Goal: Register for event/course

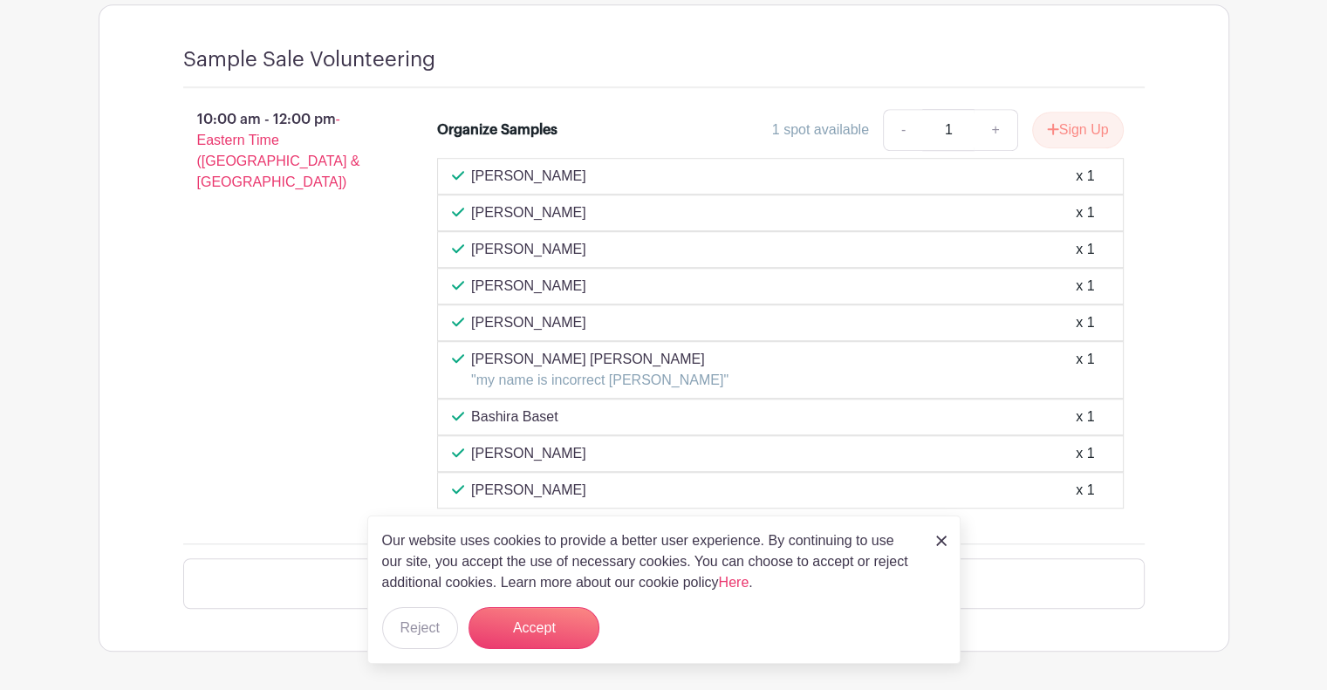
scroll to position [1222, 0]
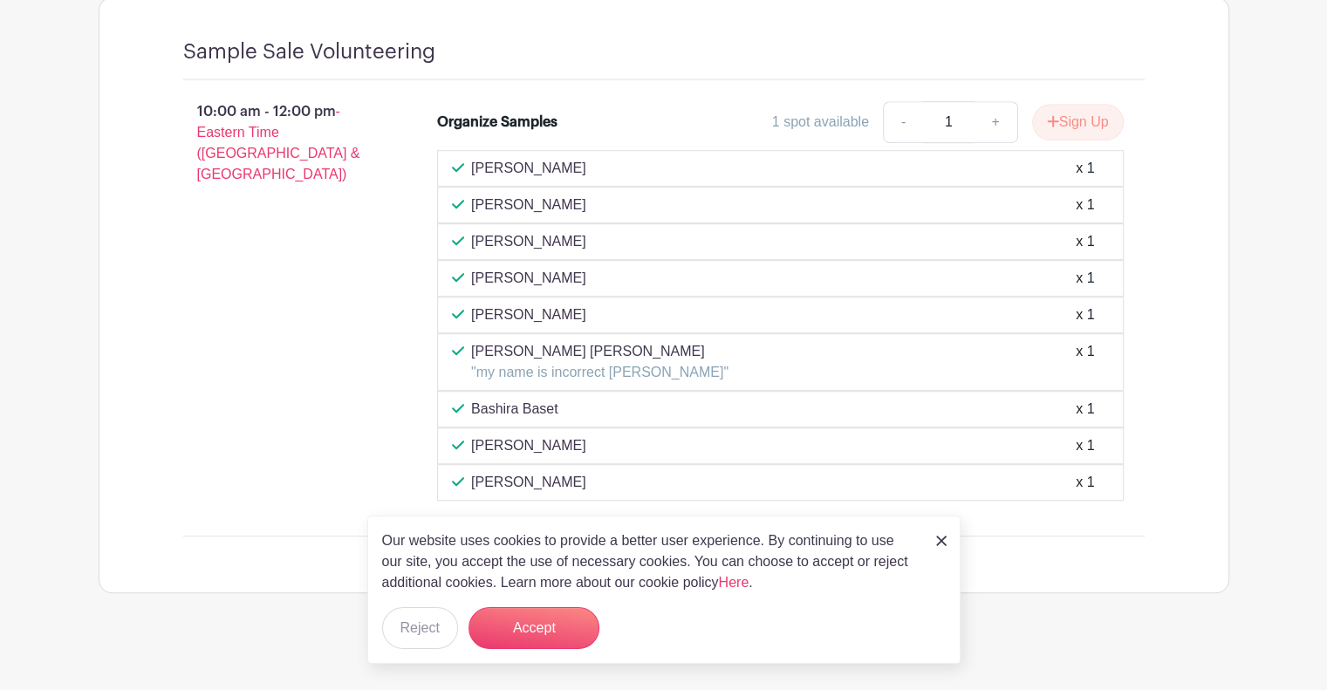
click at [941, 541] on img at bounding box center [941, 541] width 10 height 10
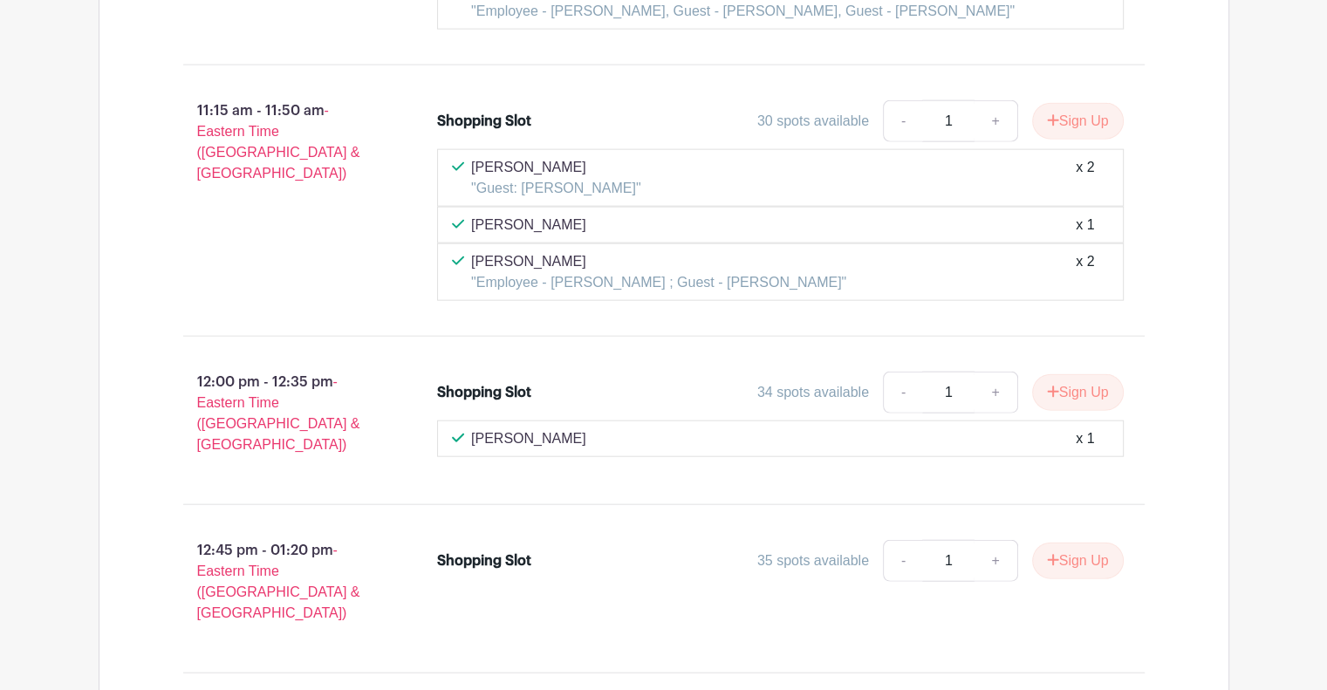
scroll to position [4110, 0]
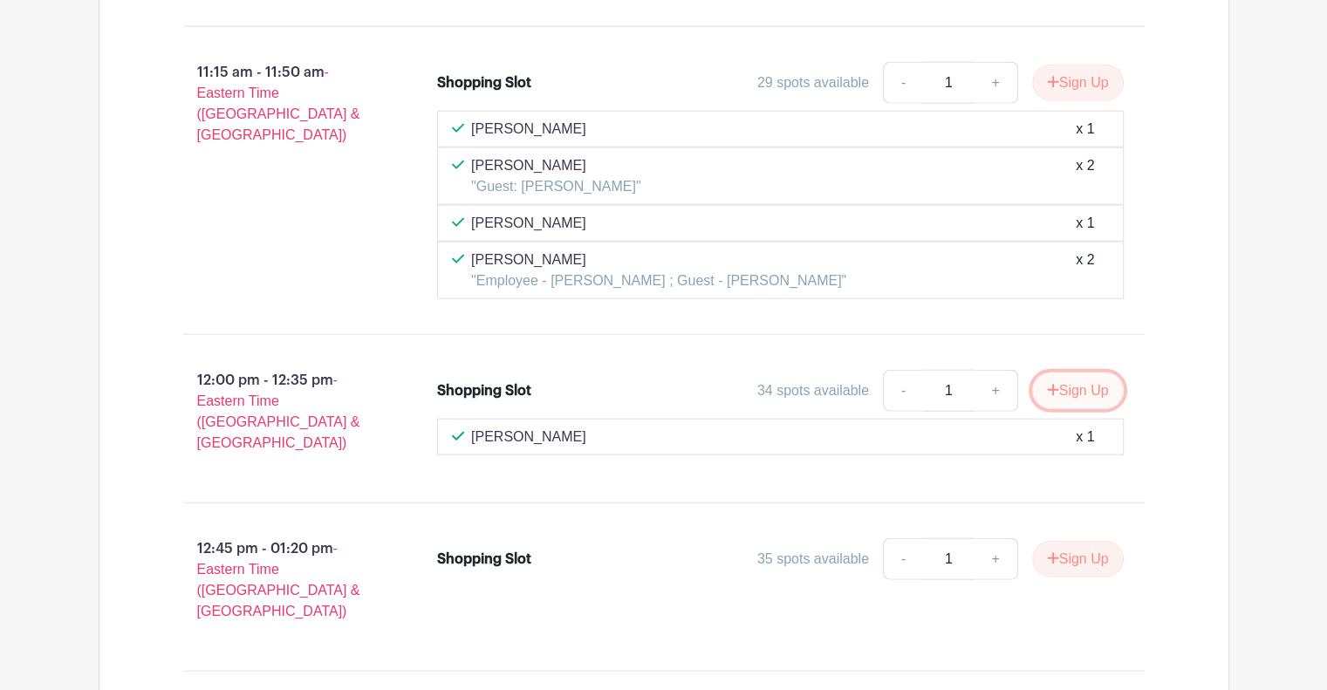
click at [1047, 383] on icon "submit" at bounding box center [1053, 390] width 12 height 14
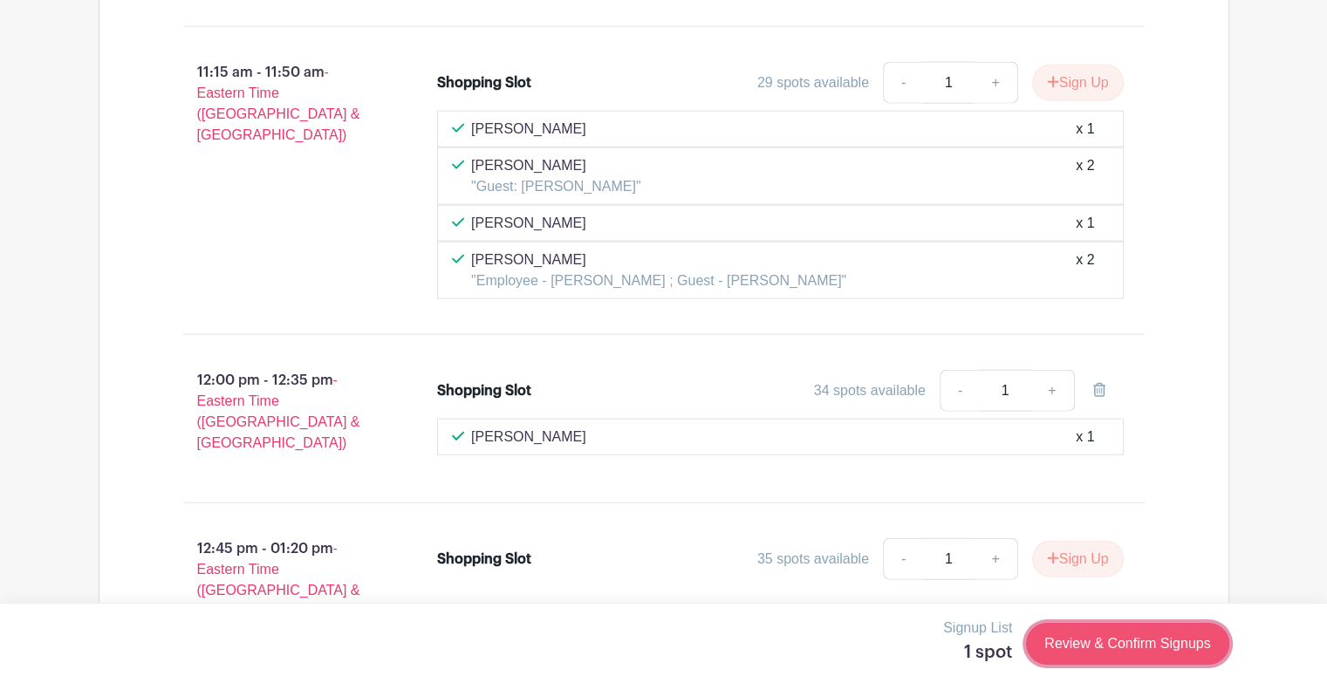
click at [1070, 640] on link "Review & Confirm Signups" at bounding box center [1127, 644] width 202 height 42
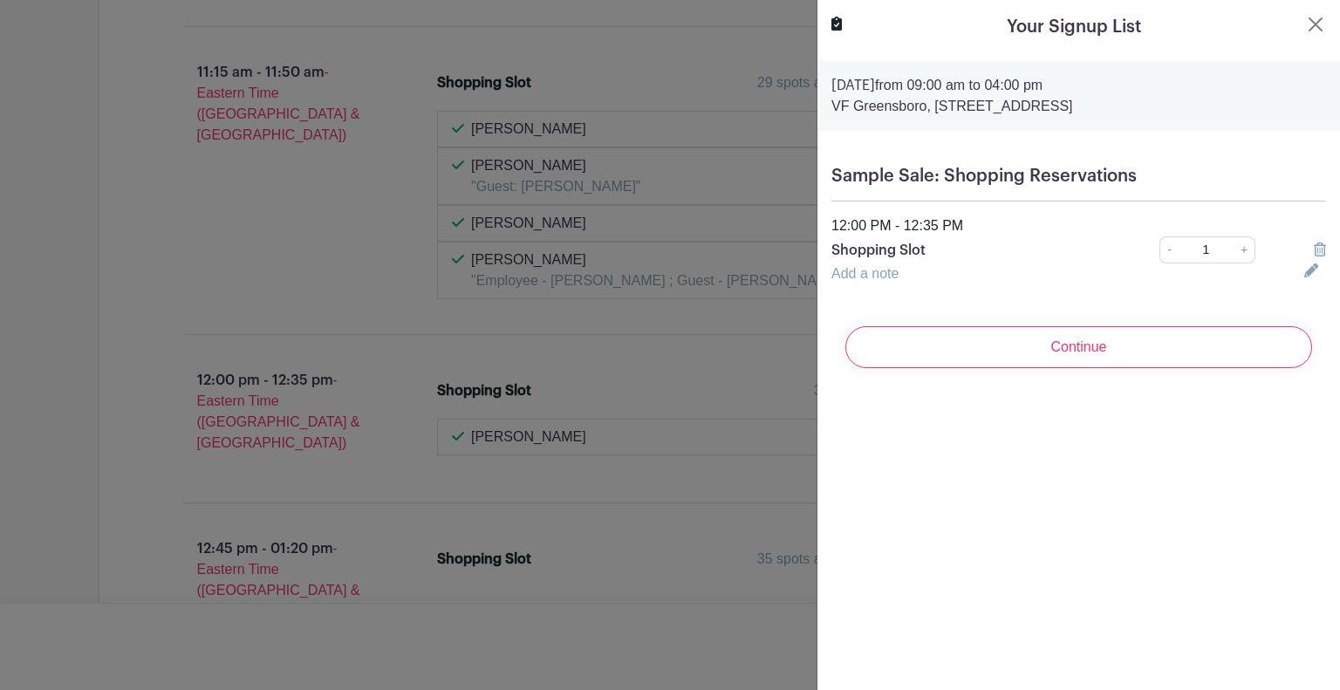
click at [1291, 17] on div "Your Signup List" at bounding box center [1079, 27] width 495 height 26
drag, startPoint x: 1293, startPoint y: 27, endPoint x: 1304, endPoint y: 22, distance: 11.7
click at [1306, 24] on button "Close" at bounding box center [1316, 24] width 21 height 21
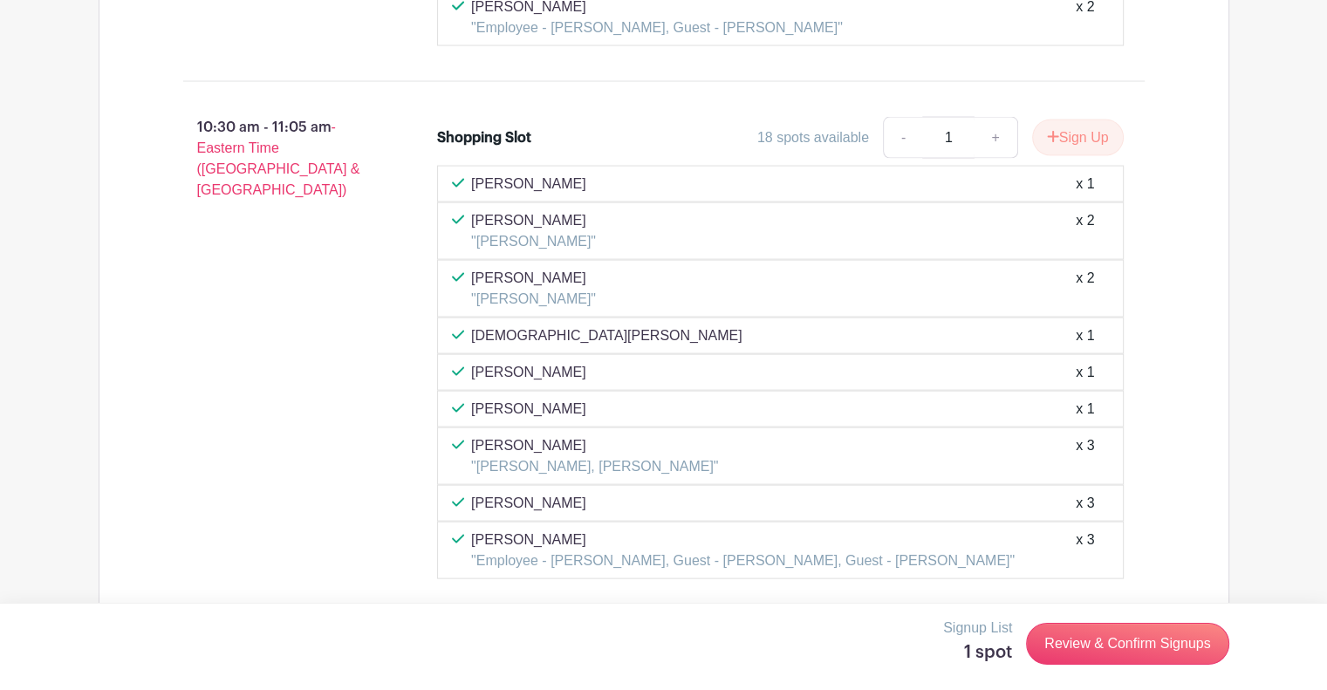
scroll to position [3587, 0]
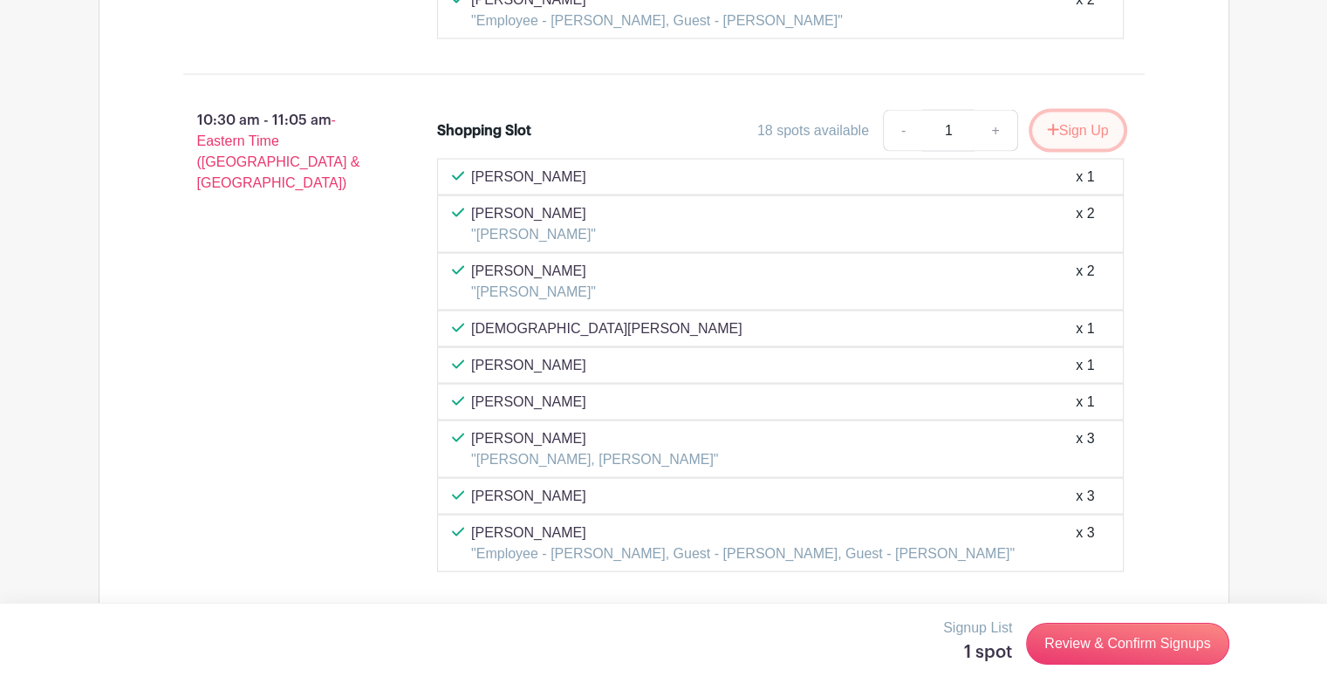
click at [1056, 114] on button "Sign Up" at bounding box center [1078, 131] width 92 height 37
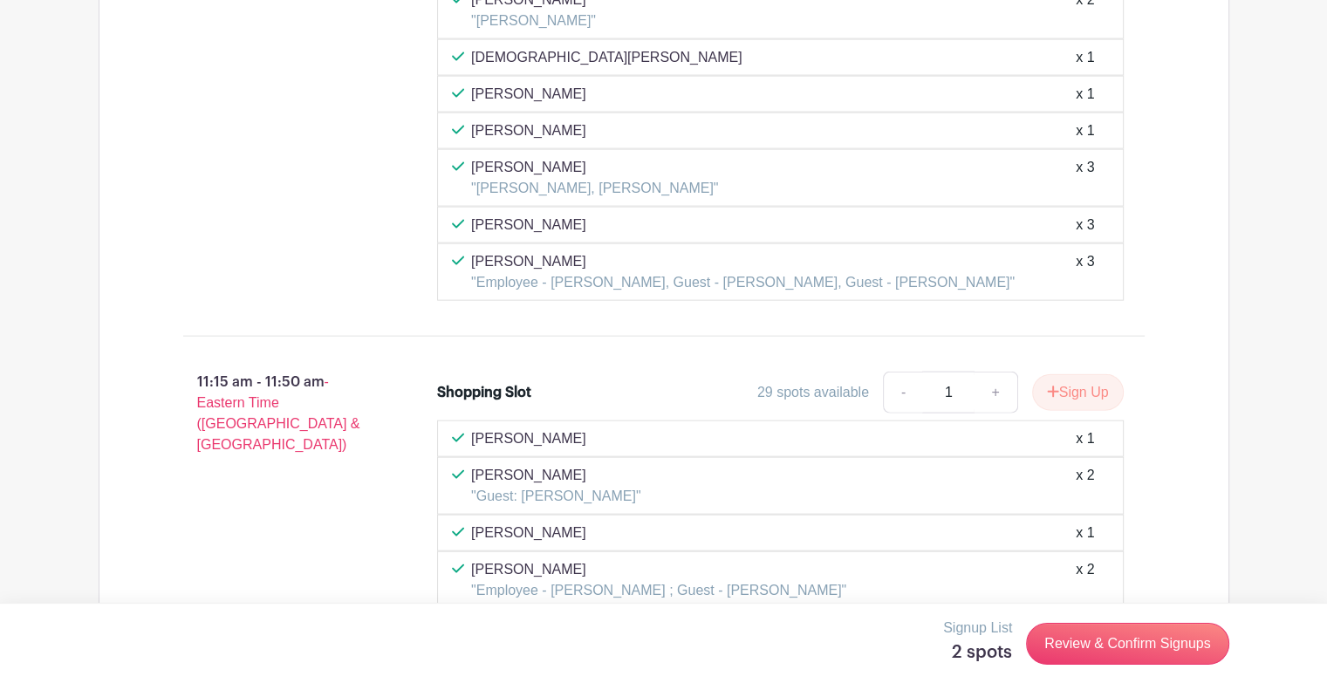
scroll to position [3936, 0]
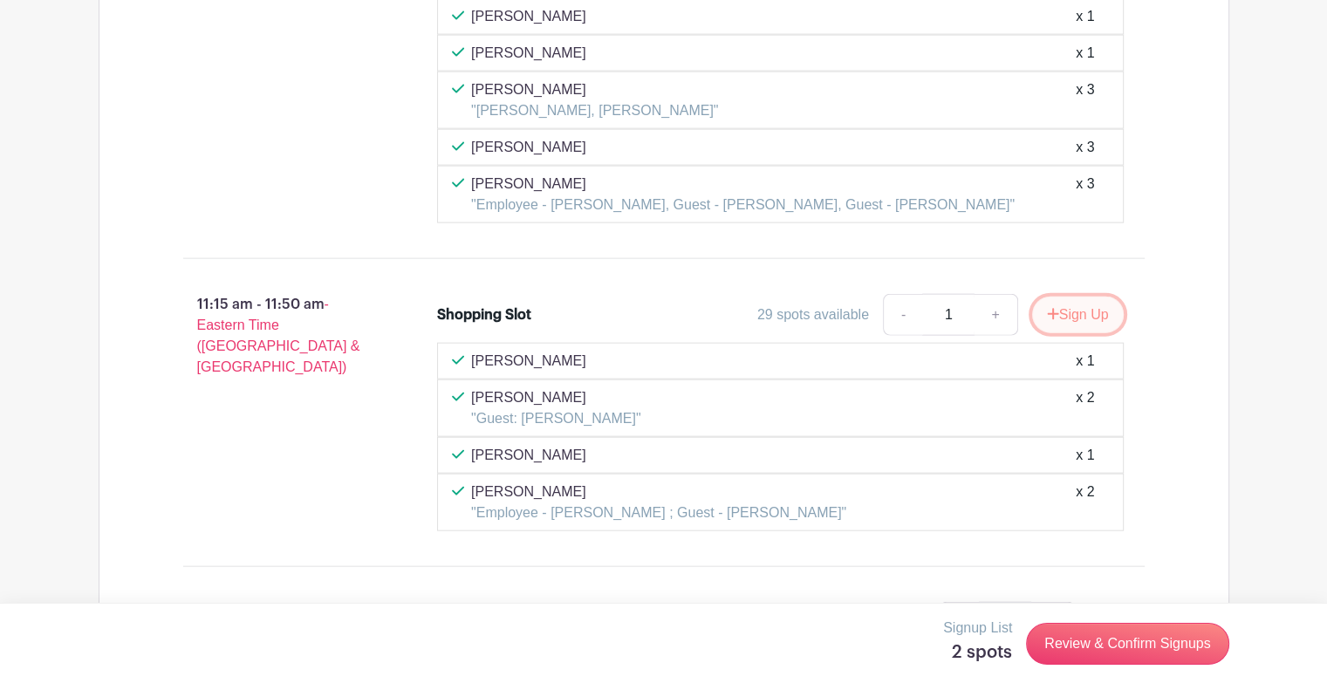
click at [1068, 297] on button "Sign Up" at bounding box center [1078, 315] width 92 height 37
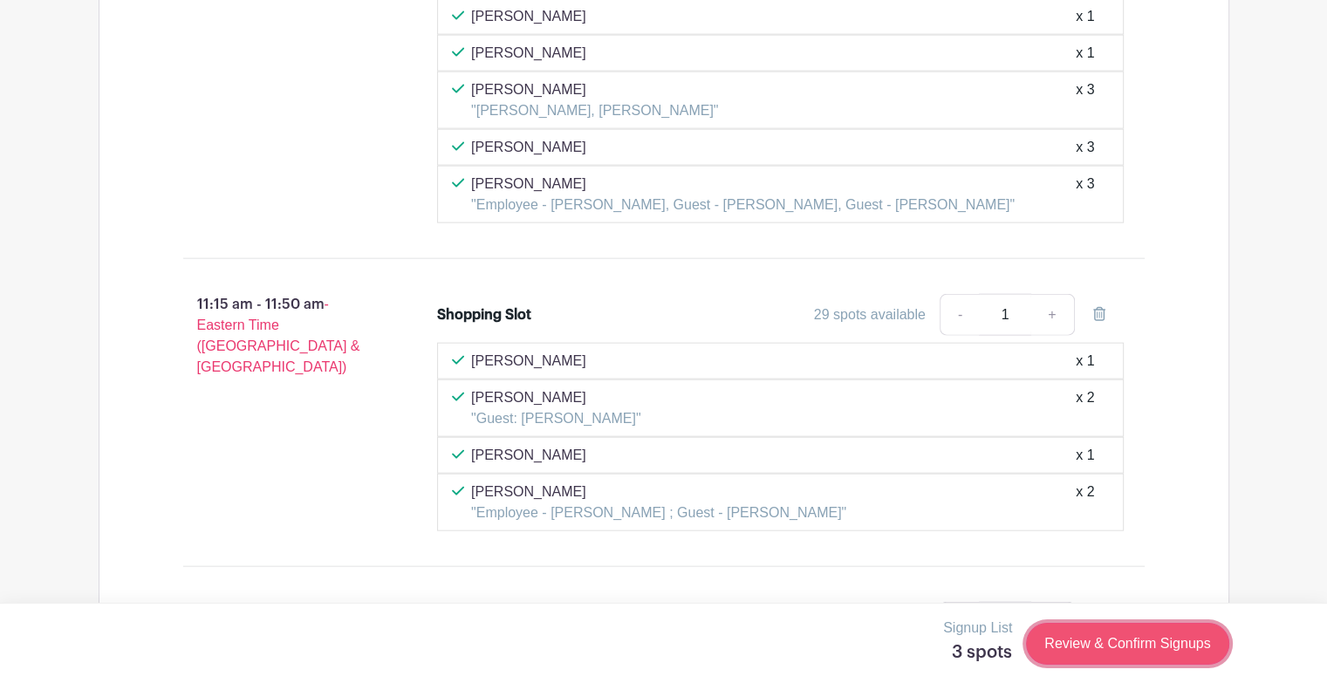
click at [1091, 659] on link "Review & Confirm Signups" at bounding box center [1127, 644] width 202 height 42
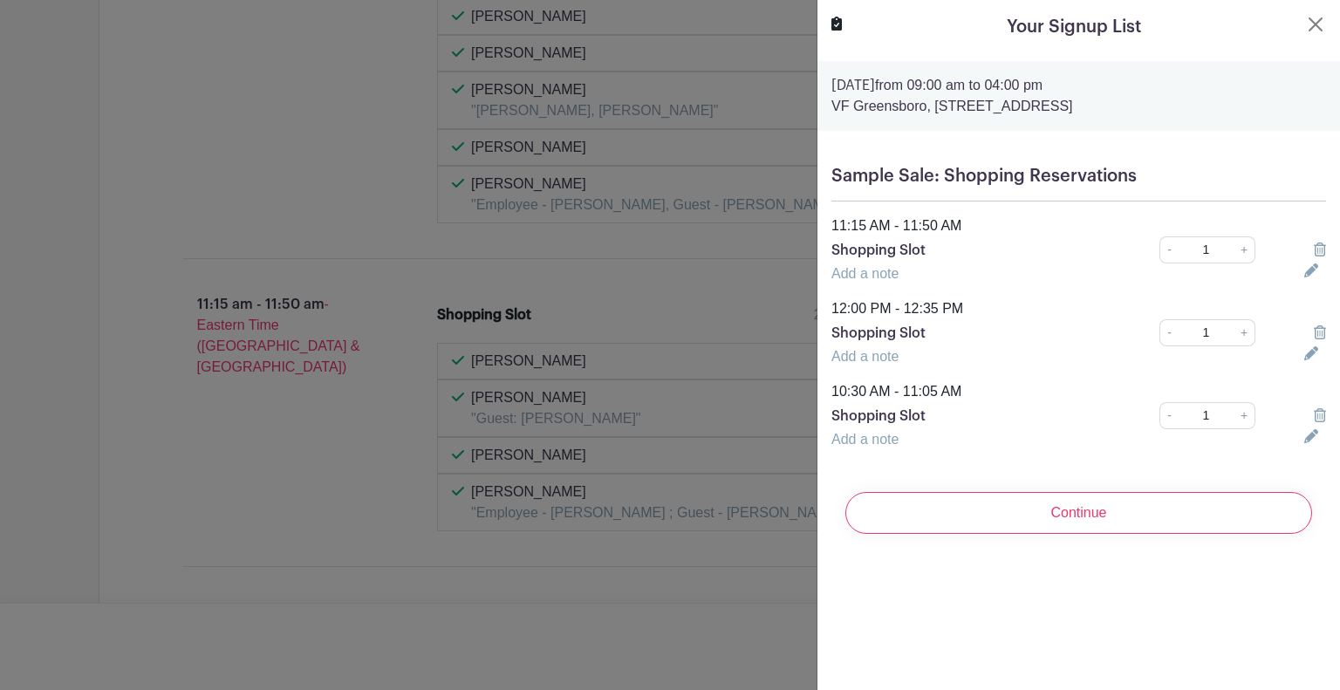
click at [1314, 409] on icon at bounding box center [1320, 415] width 12 height 14
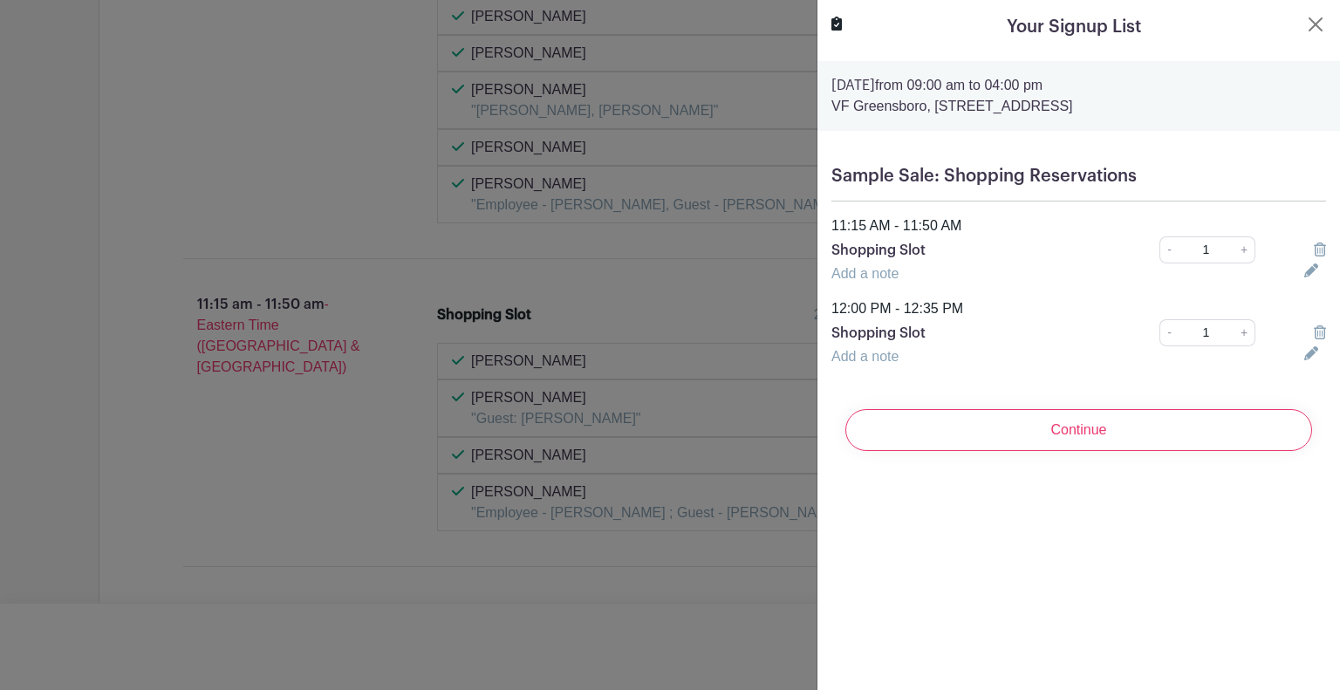
click at [1314, 331] on icon at bounding box center [1320, 333] width 12 height 14
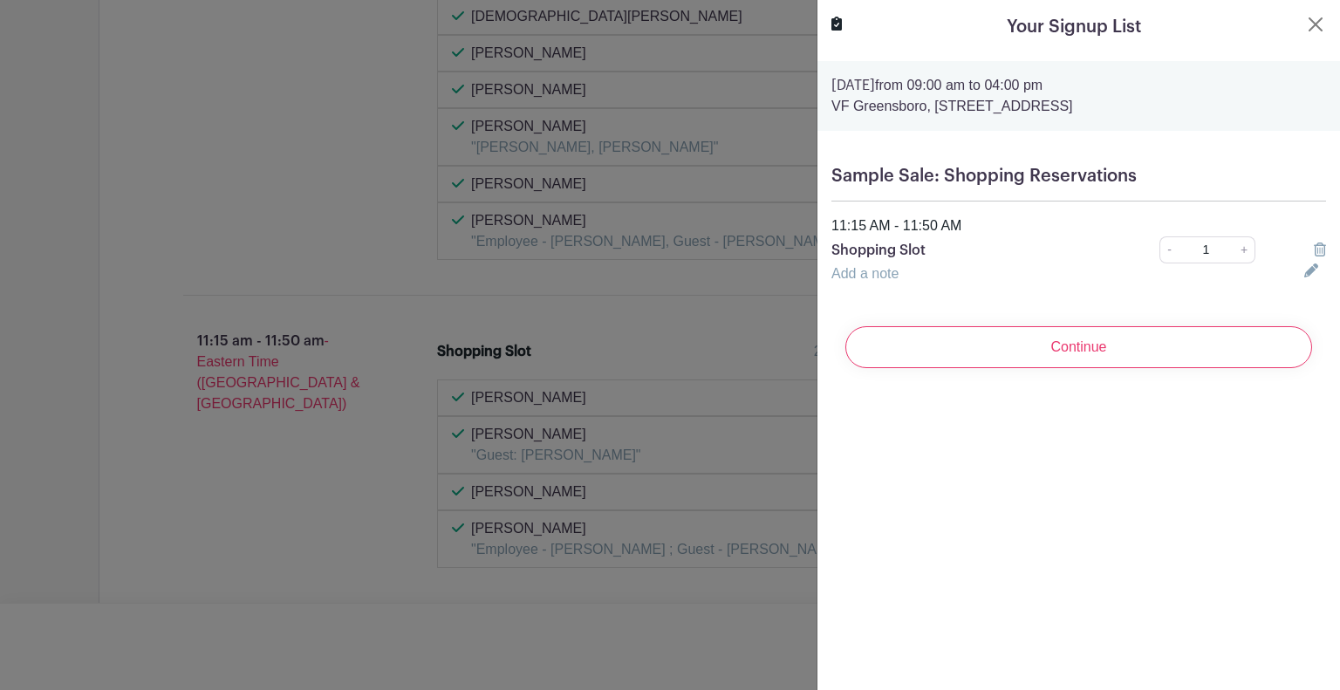
drag, startPoint x: 353, startPoint y: 202, endPoint x: 361, endPoint y: 195, distance: 11.7
click at [353, 202] on div at bounding box center [670, 345] width 1340 height 690
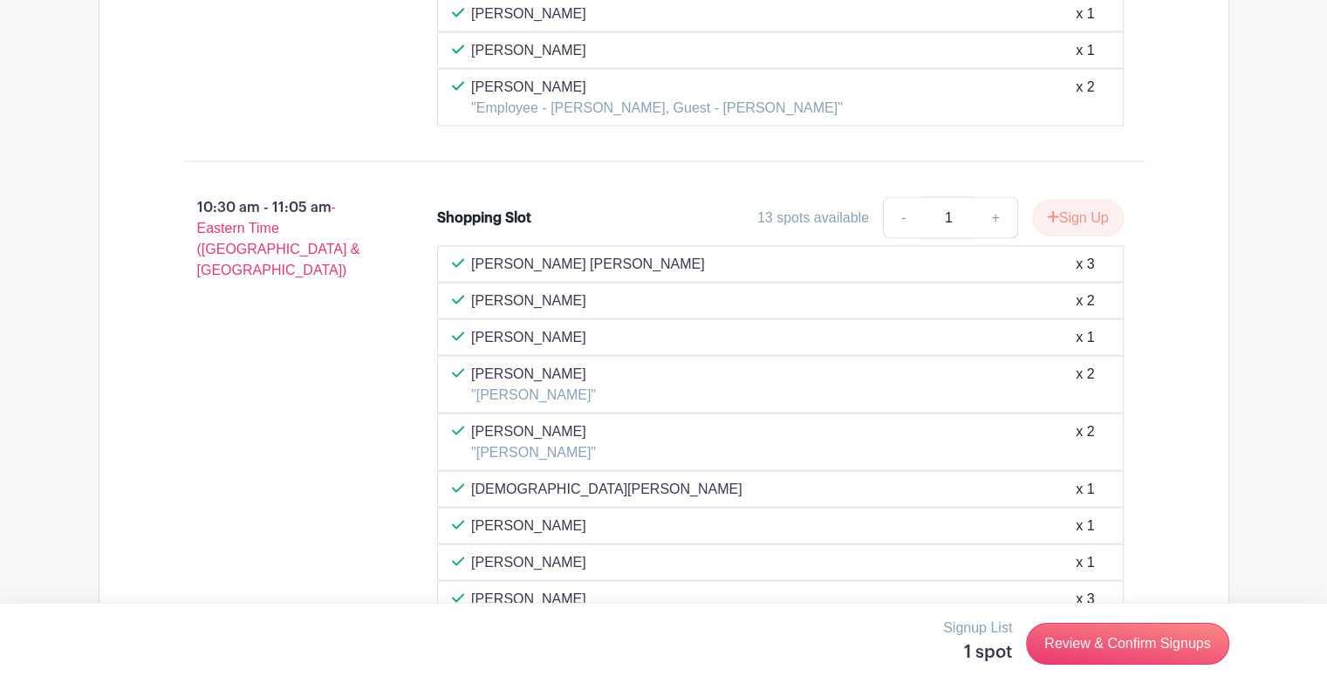
scroll to position [3587, 0]
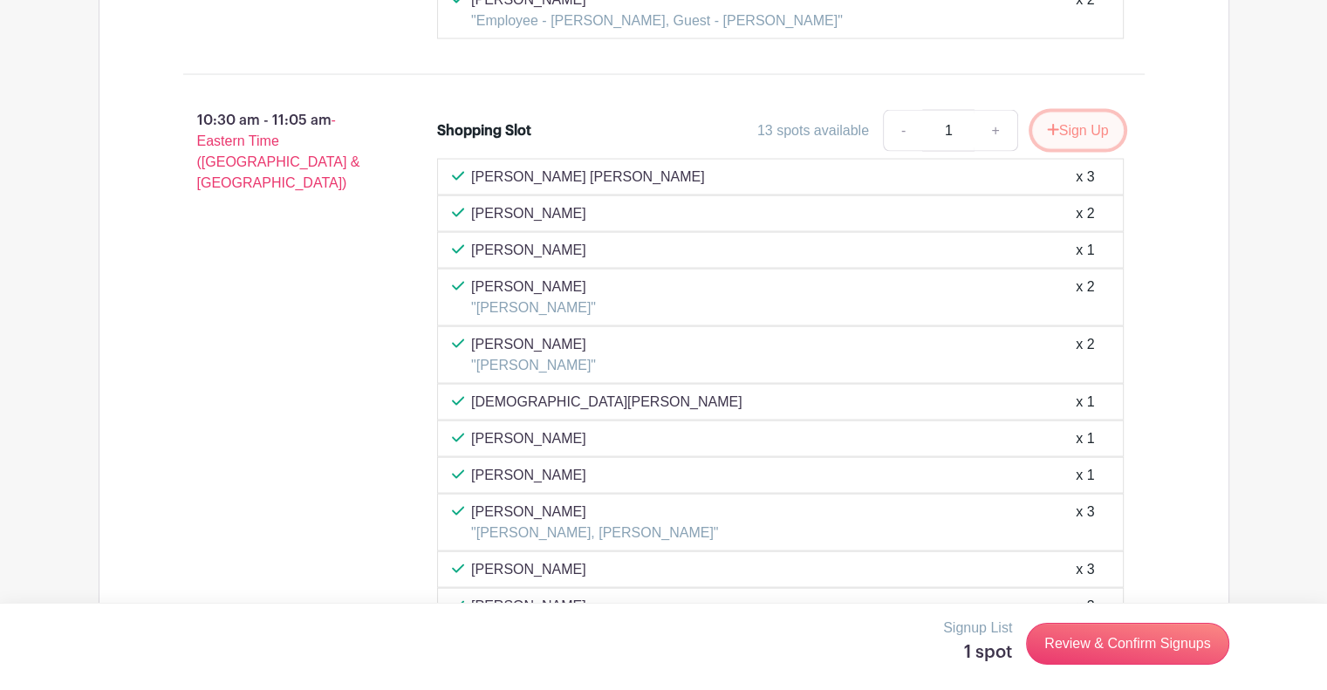
click at [1050, 124] on icon "submit" at bounding box center [1052, 129] width 11 height 11
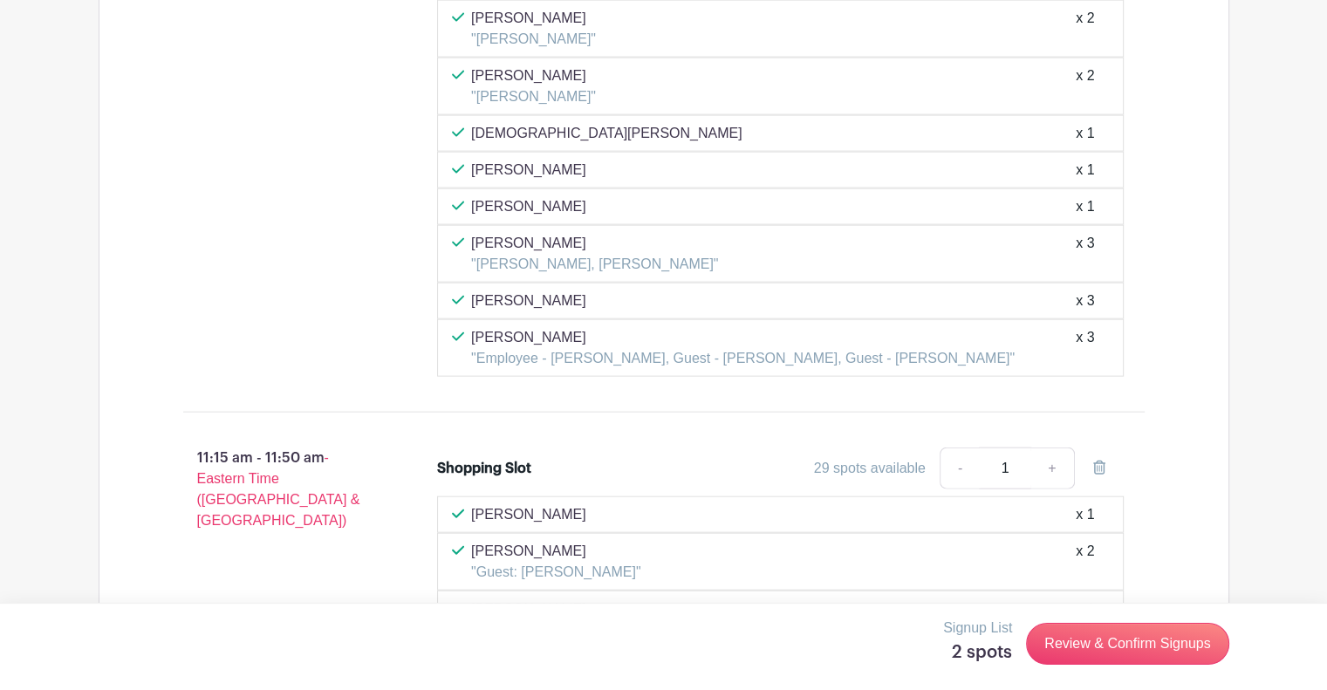
scroll to position [3936, 0]
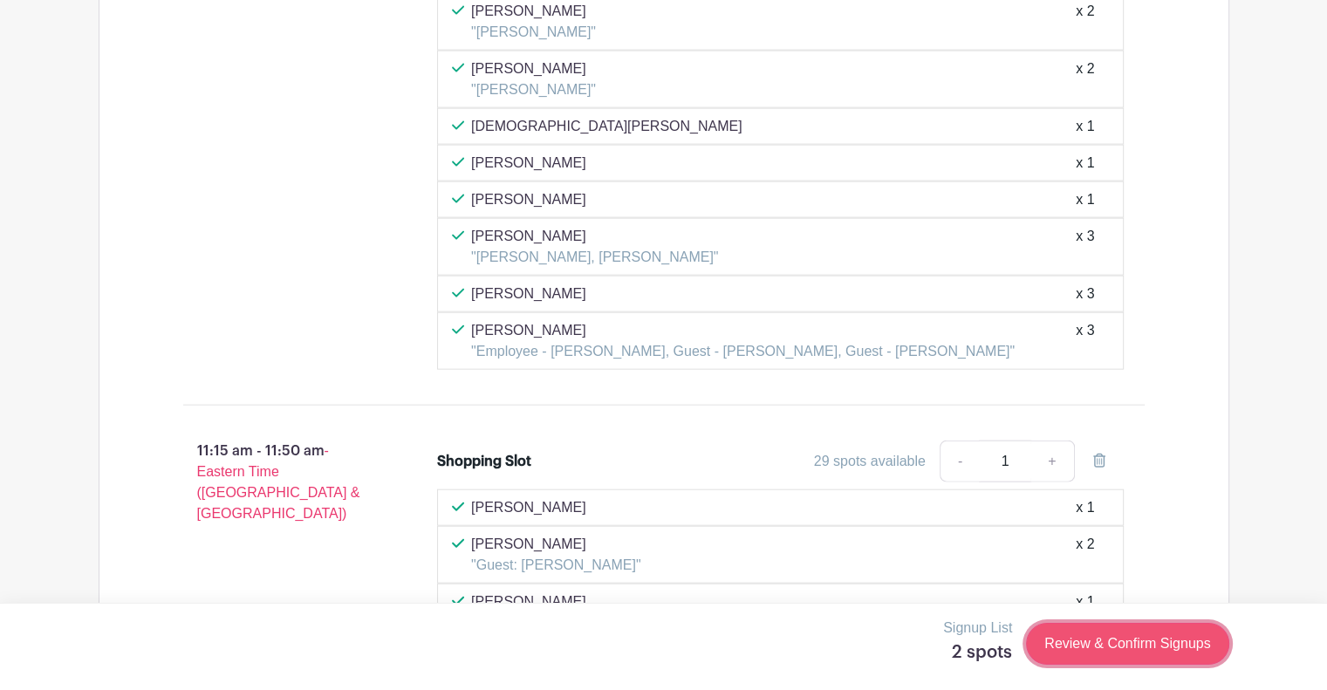
click at [1168, 647] on link "Review & Confirm Signups" at bounding box center [1127, 644] width 202 height 42
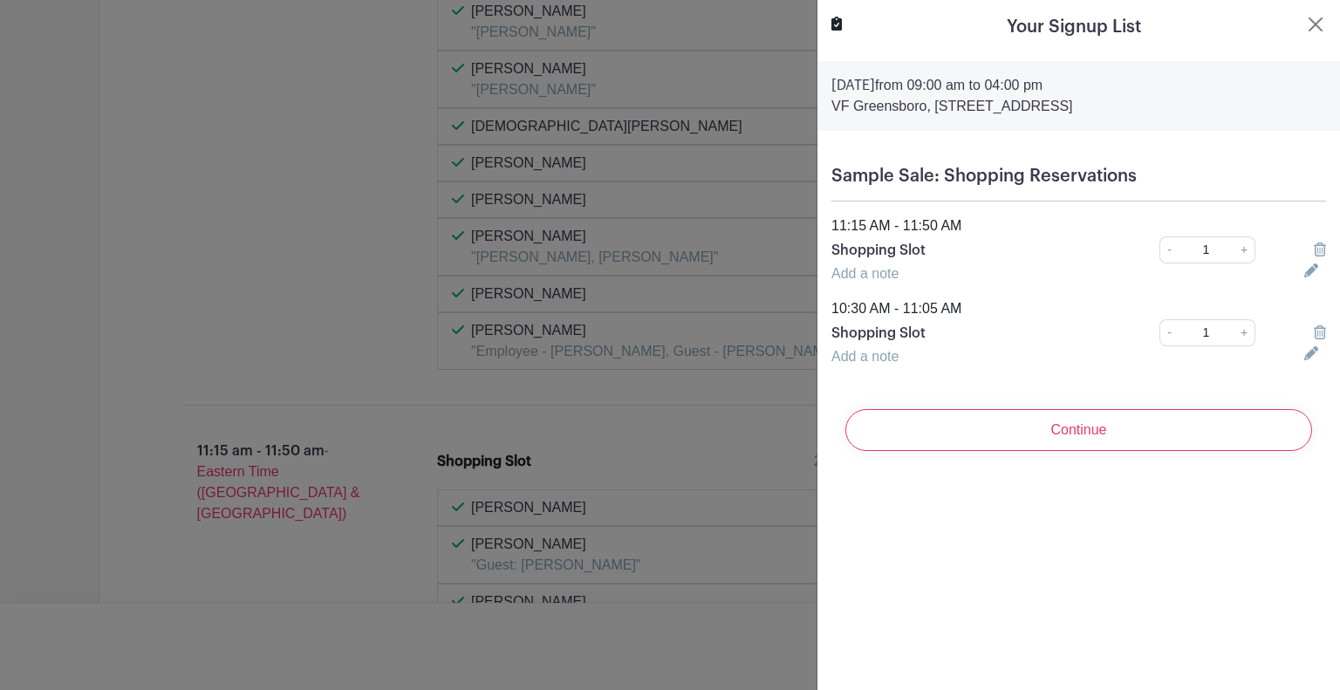
click at [1314, 250] on icon at bounding box center [1320, 250] width 12 height 14
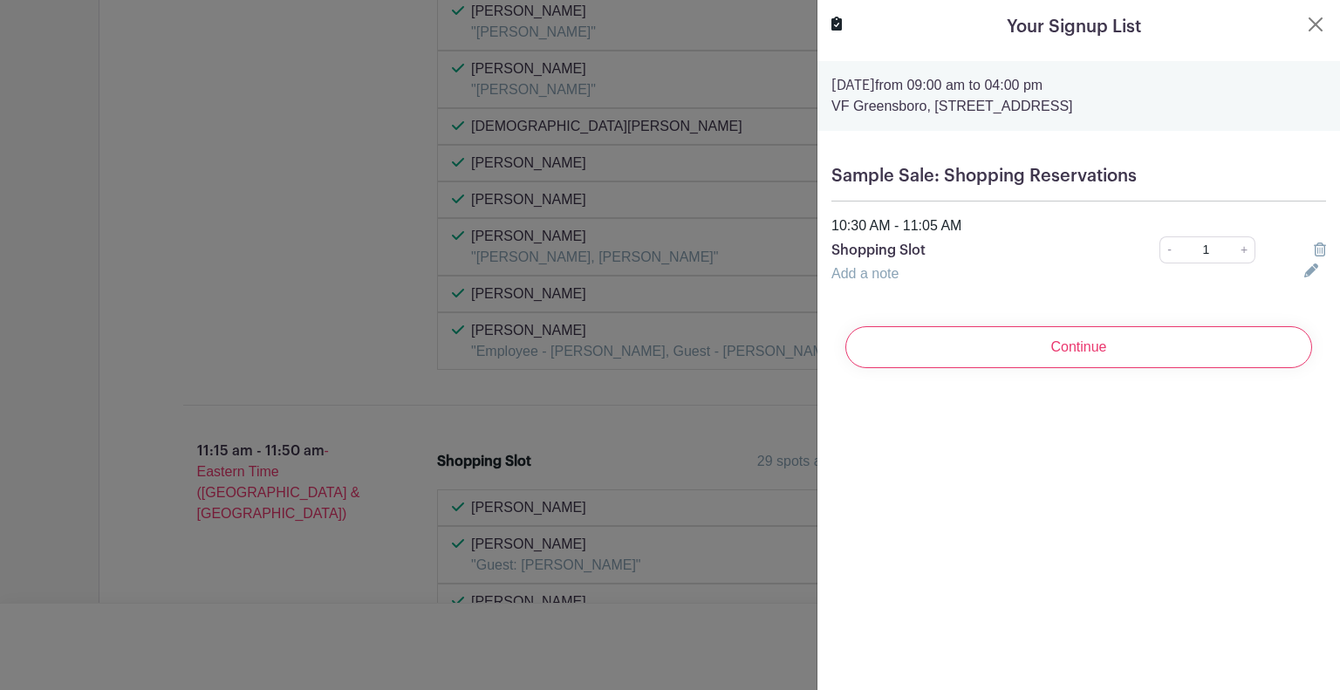
click at [1314, 251] on icon at bounding box center [1320, 250] width 12 height 14
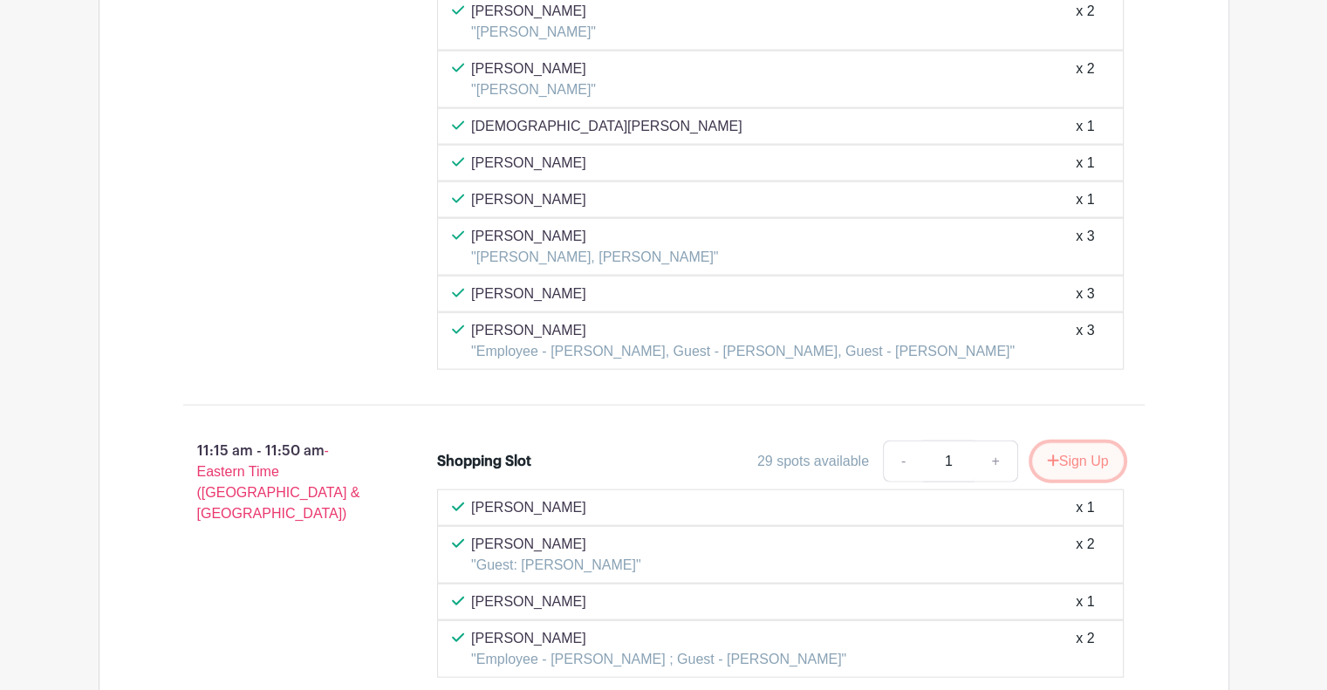
click at [1074, 443] on button "Sign Up" at bounding box center [1078, 461] width 92 height 37
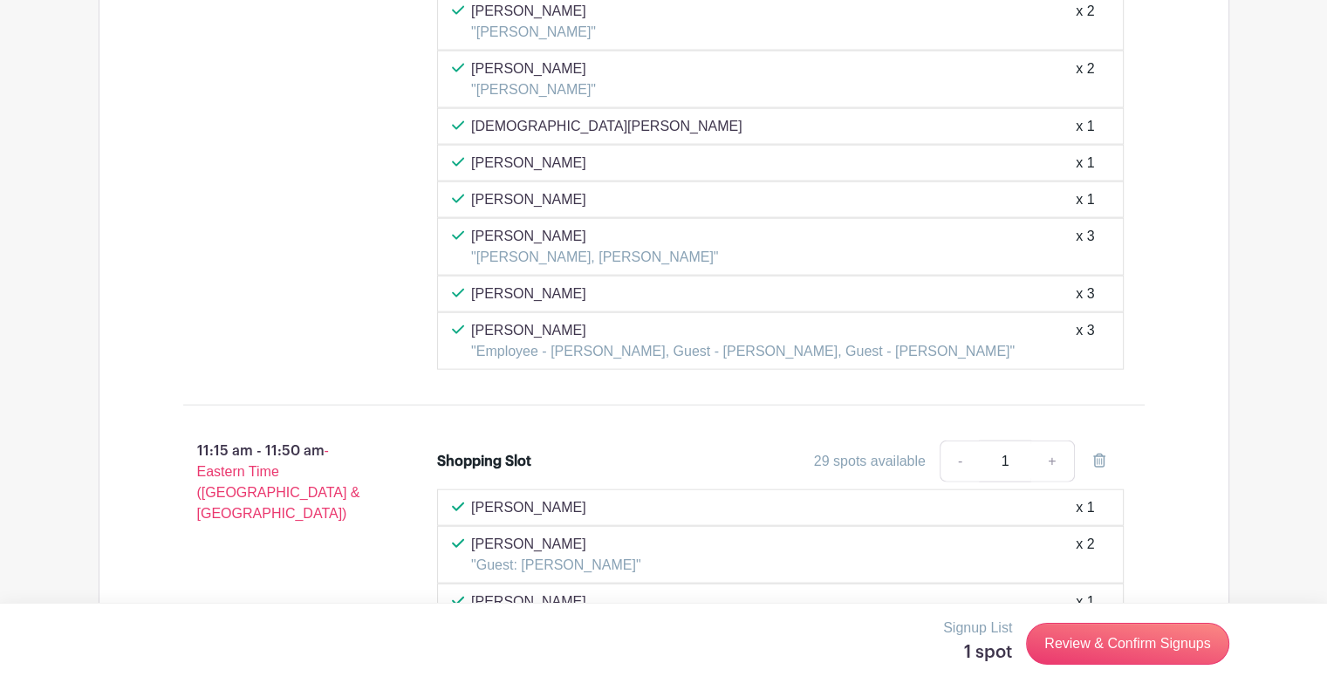
scroll to position [4110, 0]
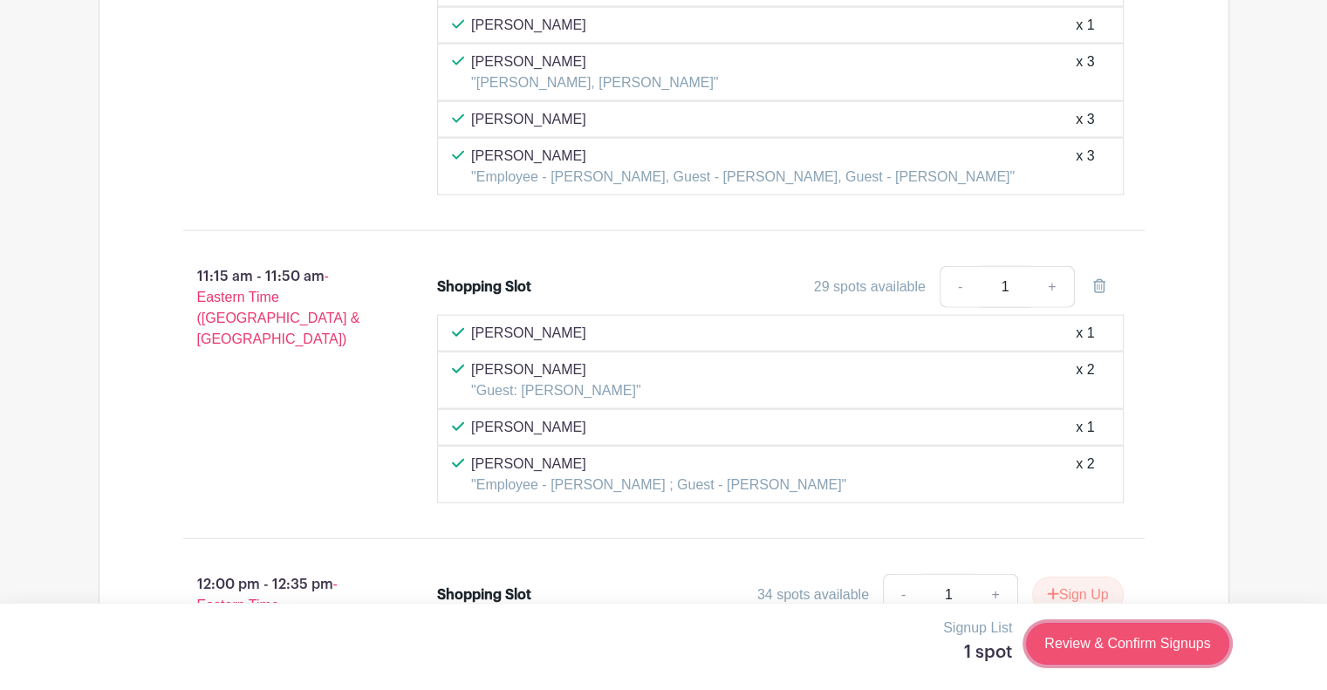
click at [1072, 641] on link "Review & Confirm Signups" at bounding box center [1127, 644] width 202 height 42
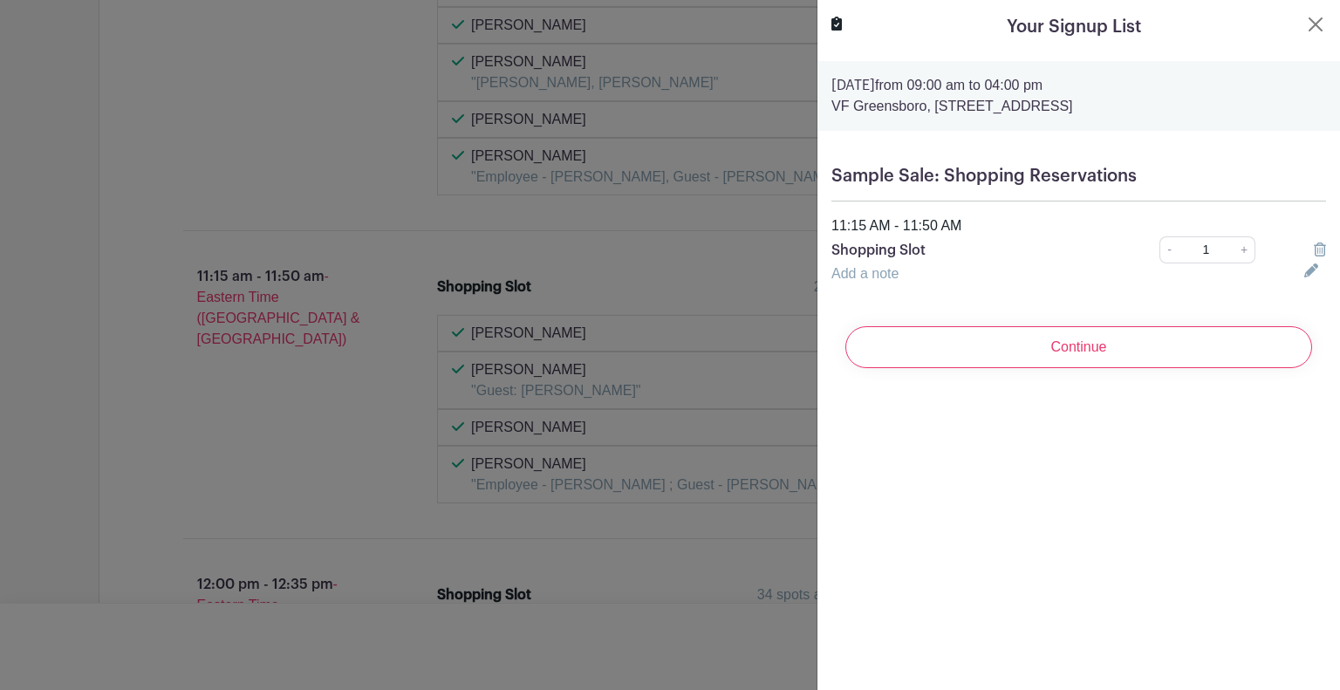
click at [1107, 355] on input "Continue" at bounding box center [1079, 347] width 467 height 42
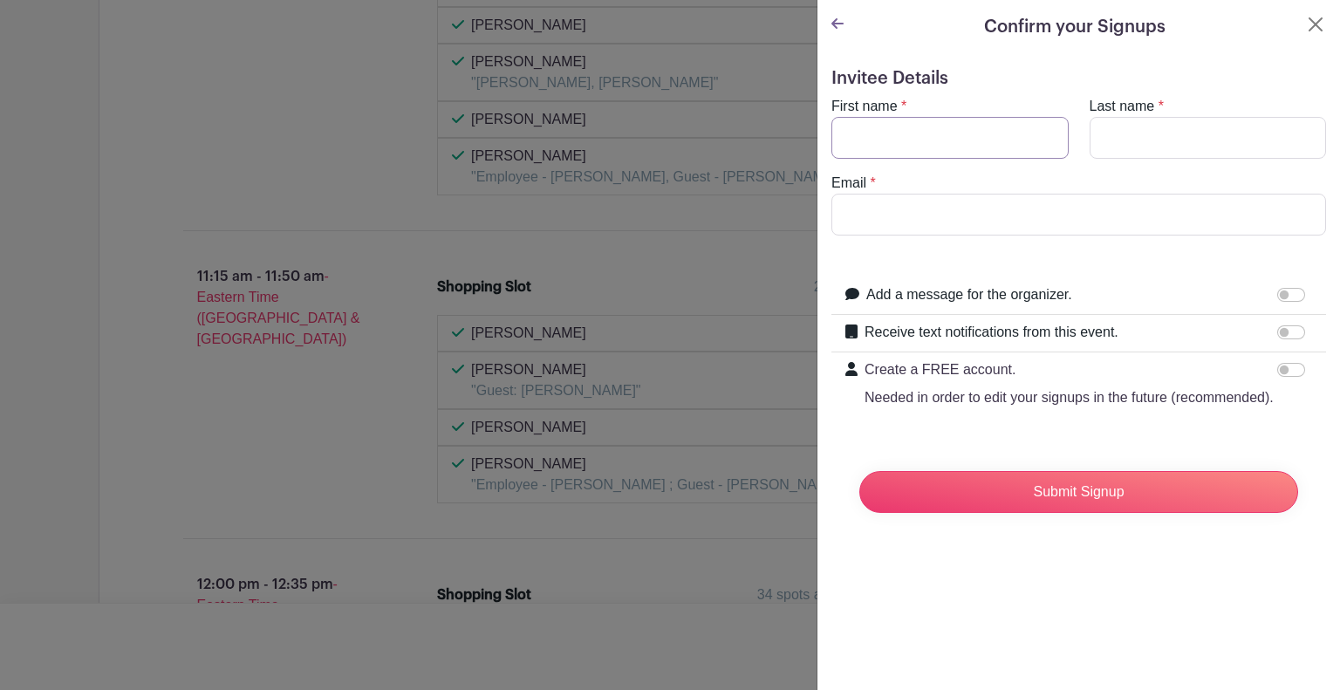
click at [925, 126] on input "First name" at bounding box center [950, 138] width 237 height 42
type input "[PERSON_NAME]"
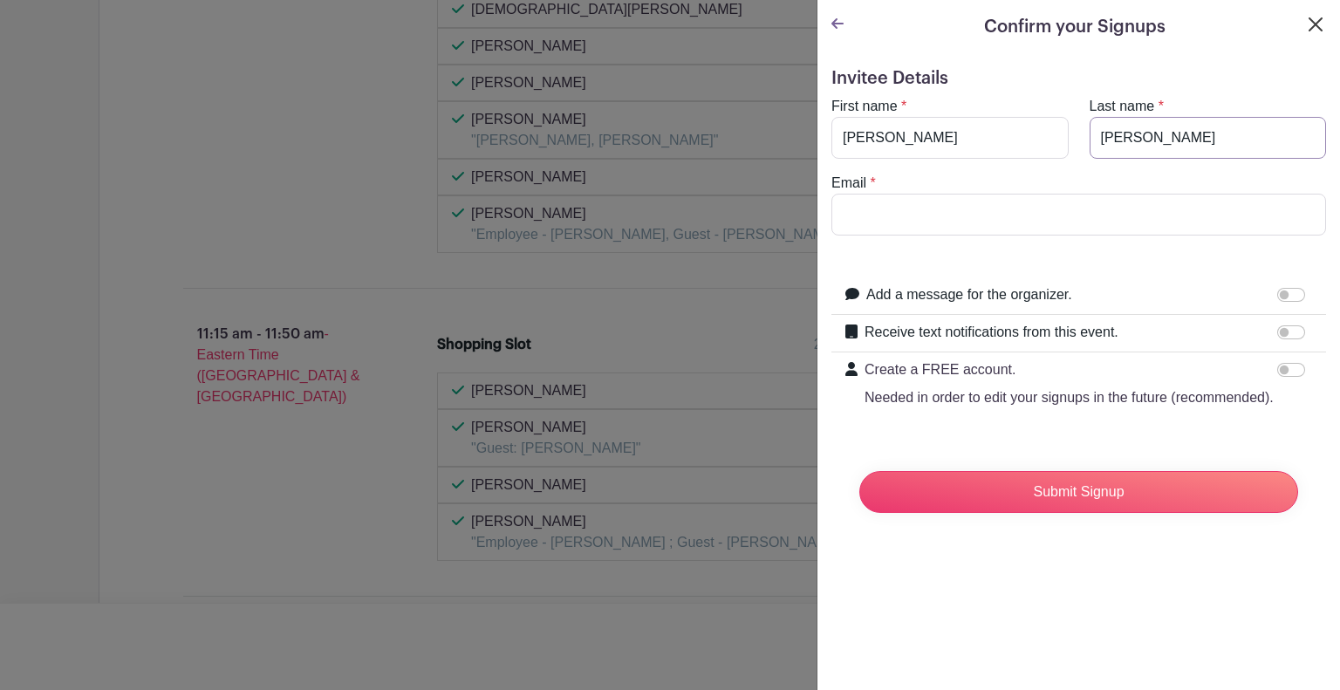
type input "[PERSON_NAME]"
click at [1306, 24] on button "Close" at bounding box center [1316, 24] width 21 height 21
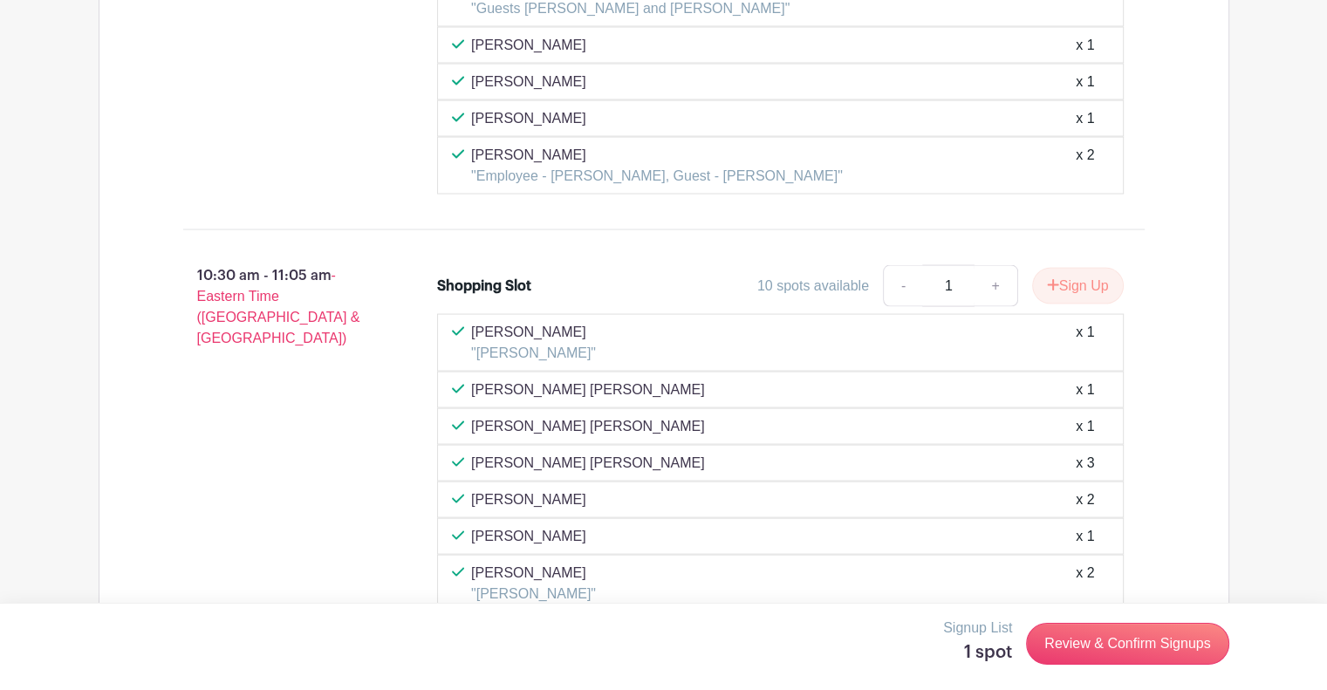
scroll to position [3412, 0]
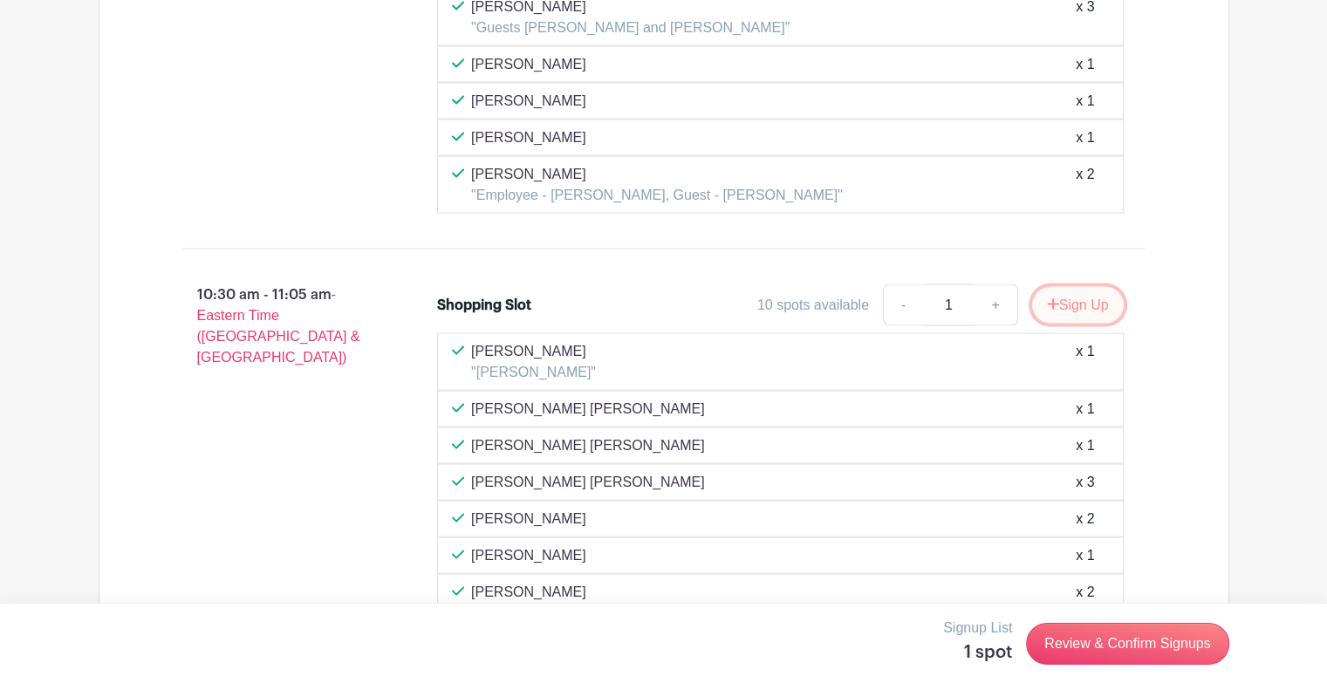
click at [1043, 287] on button "Sign Up" at bounding box center [1078, 305] width 92 height 37
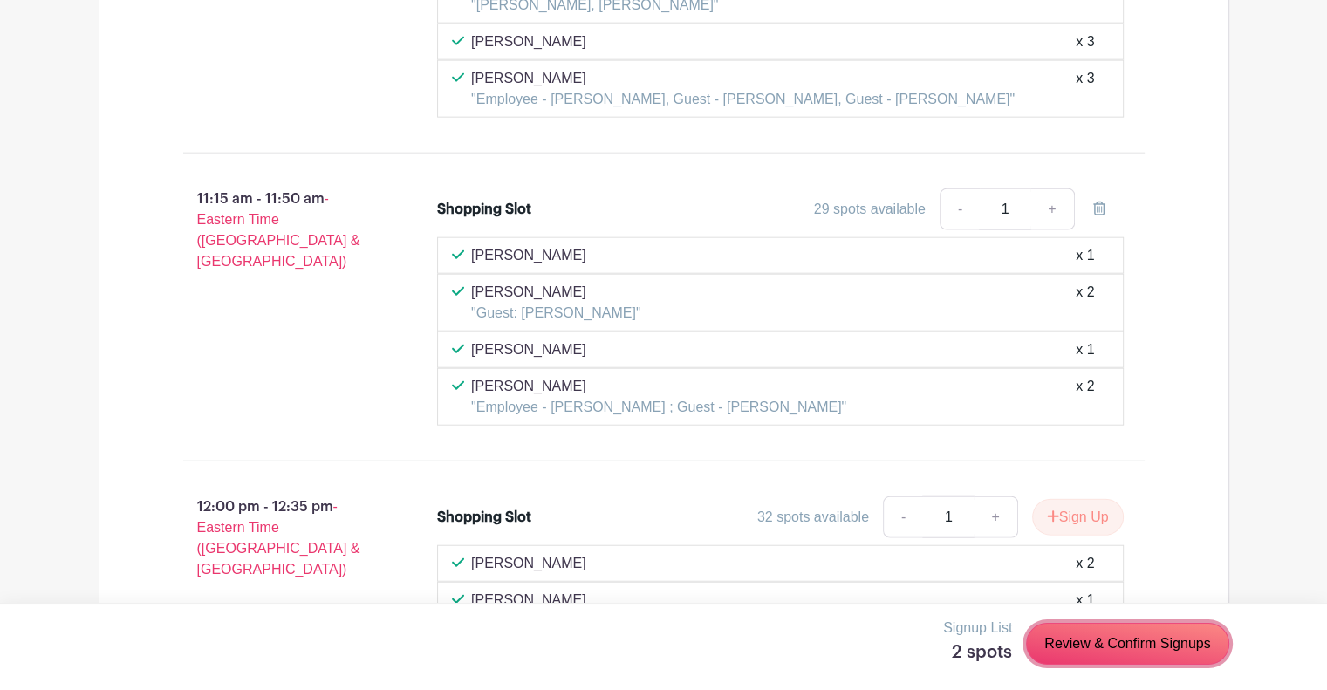
scroll to position [4285, 0]
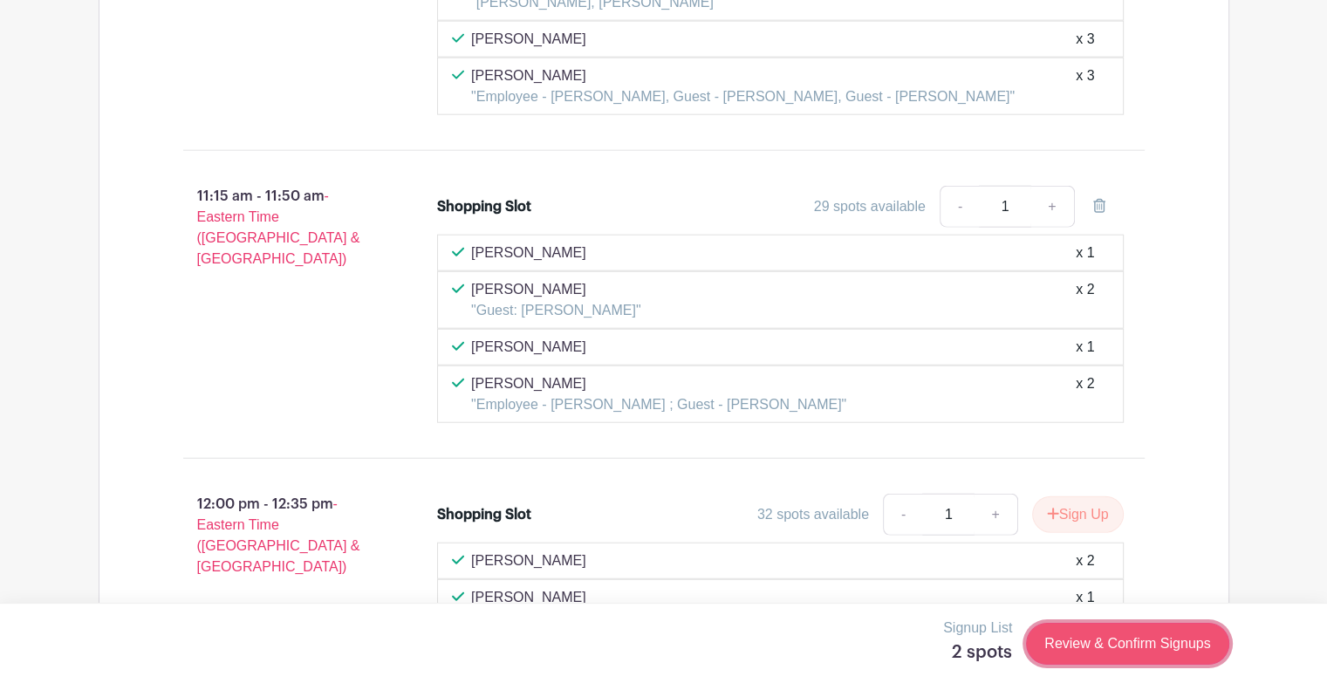
click at [1080, 650] on link "Review & Confirm Signups" at bounding box center [1127, 644] width 202 height 42
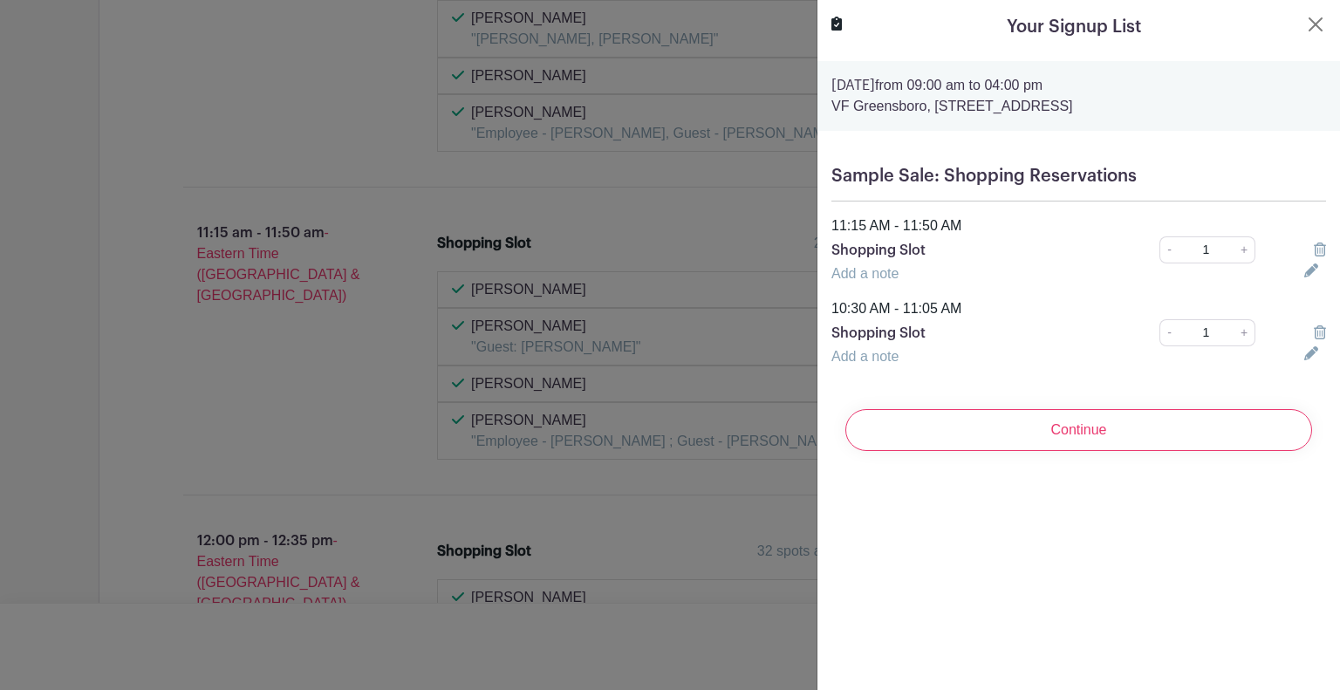
click at [1313, 326] on div at bounding box center [1315, 333] width 43 height 21
click at [1314, 333] on icon at bounding box center [1320, 333] width 12 height 14
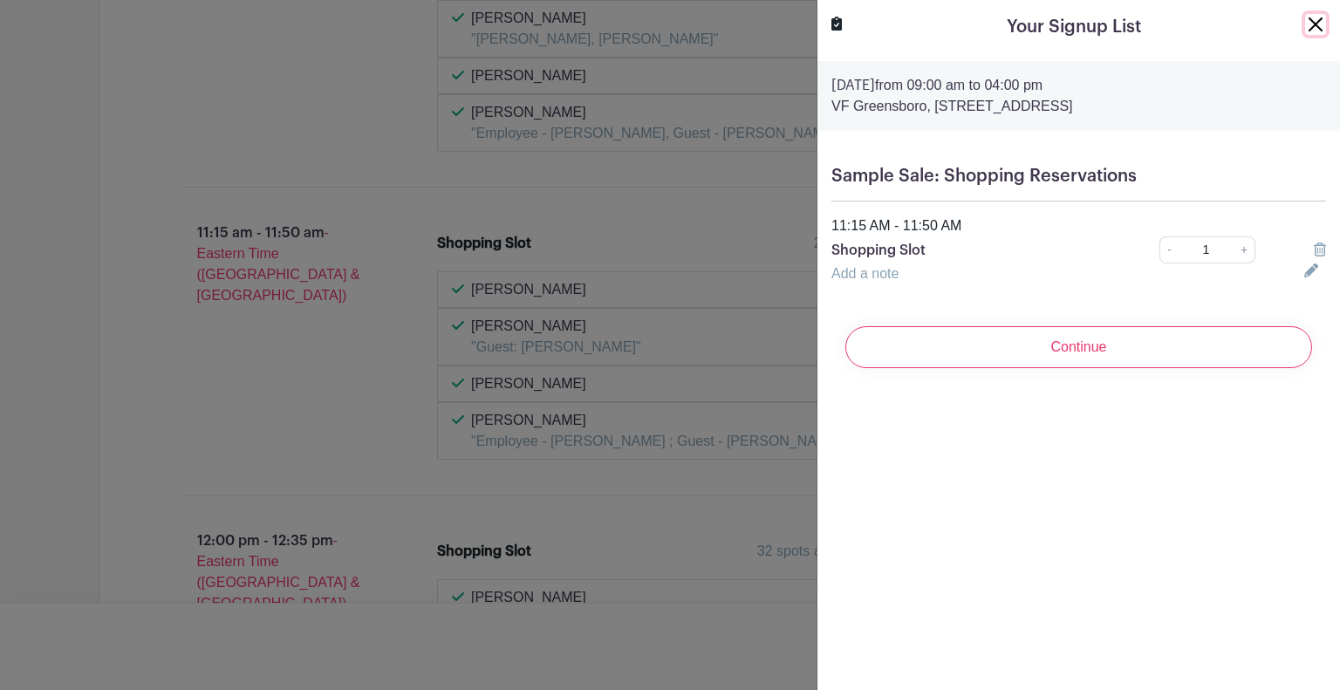
click at [1306, 19] on button "Close" at bounding box center [1316, 24] width 21 height 21
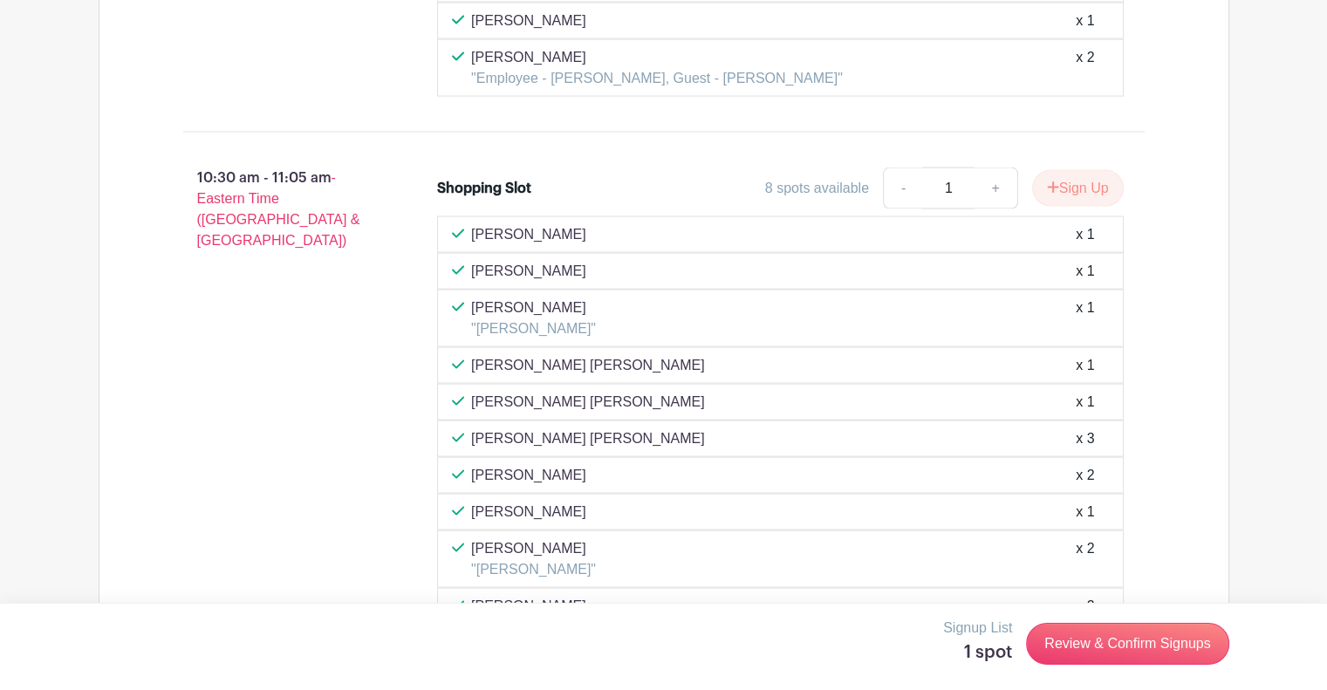
scroll to position [3500, 0]
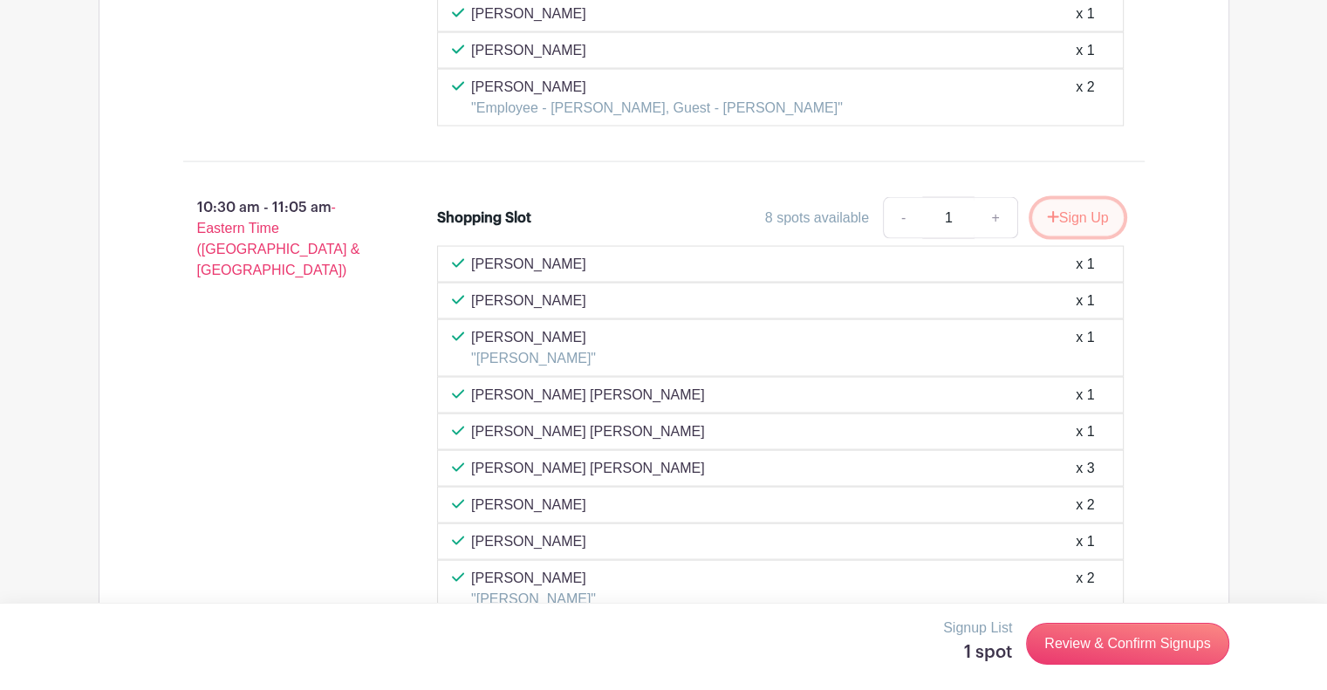
click at [1078, 200] on button "Sign Up" at bounding box center [1078, 218] width 92 height 37
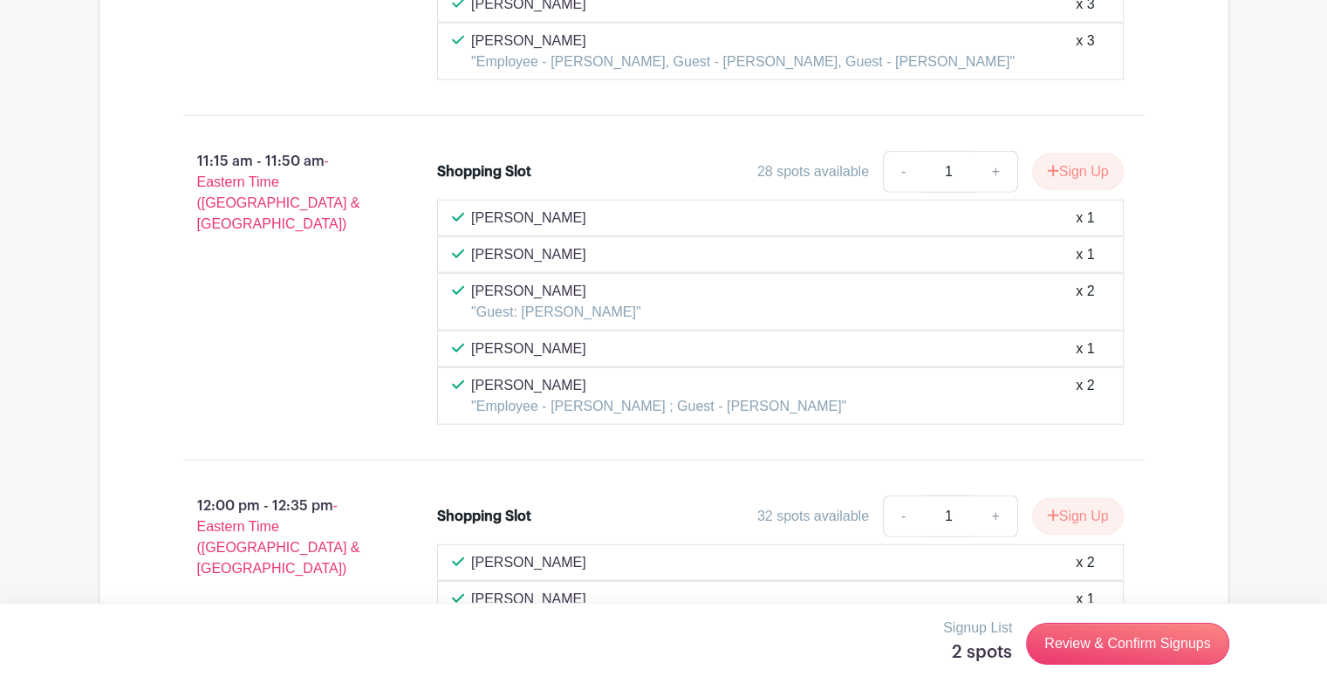
scroll to position [4372, 0]
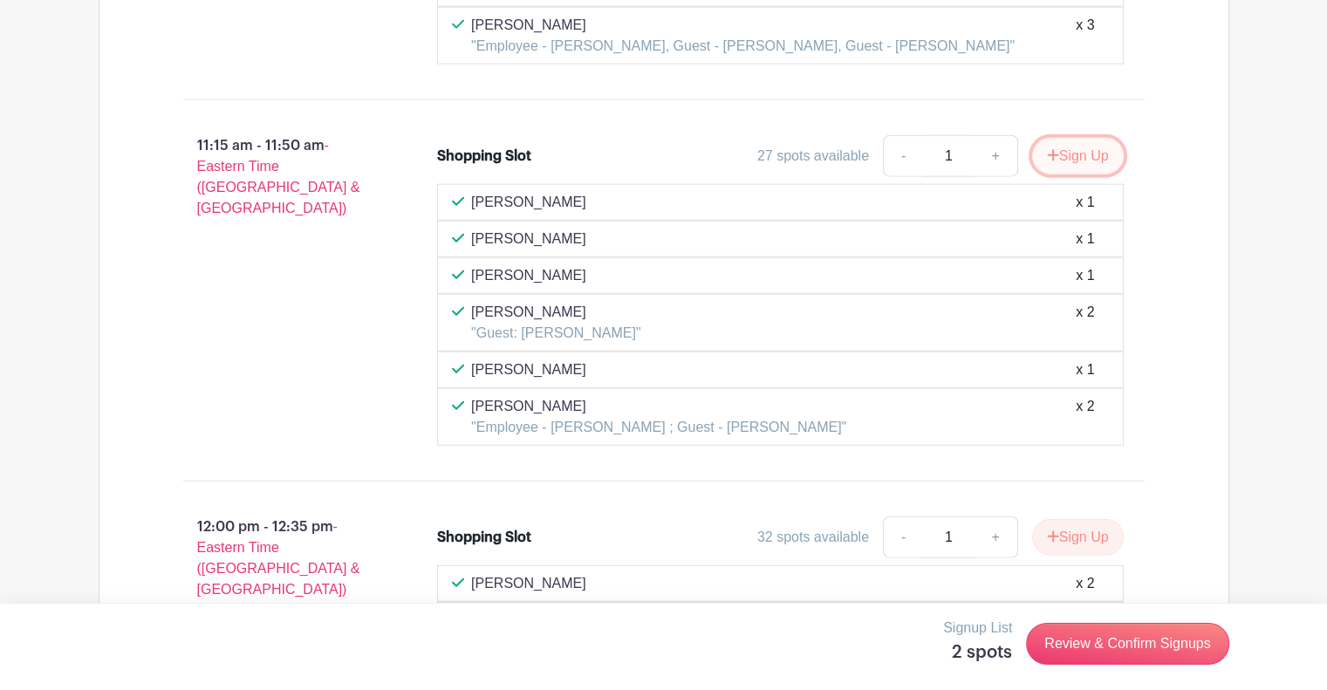
click at [1081, 138] on button "Sign Up" at bounding box center [1078, 156] width 92 height 37
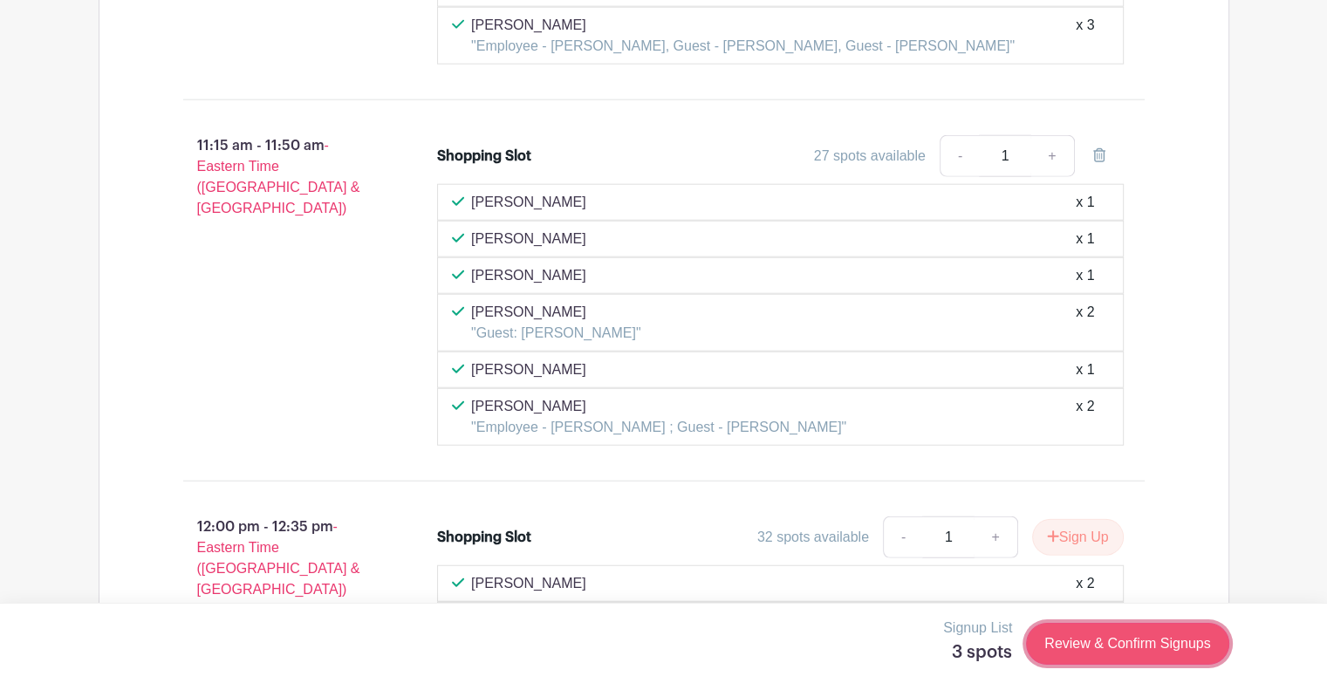
click at [1157, 634] on link "Review & Confirm Signups" at bounding box center [1127, 644] width 202 height 42
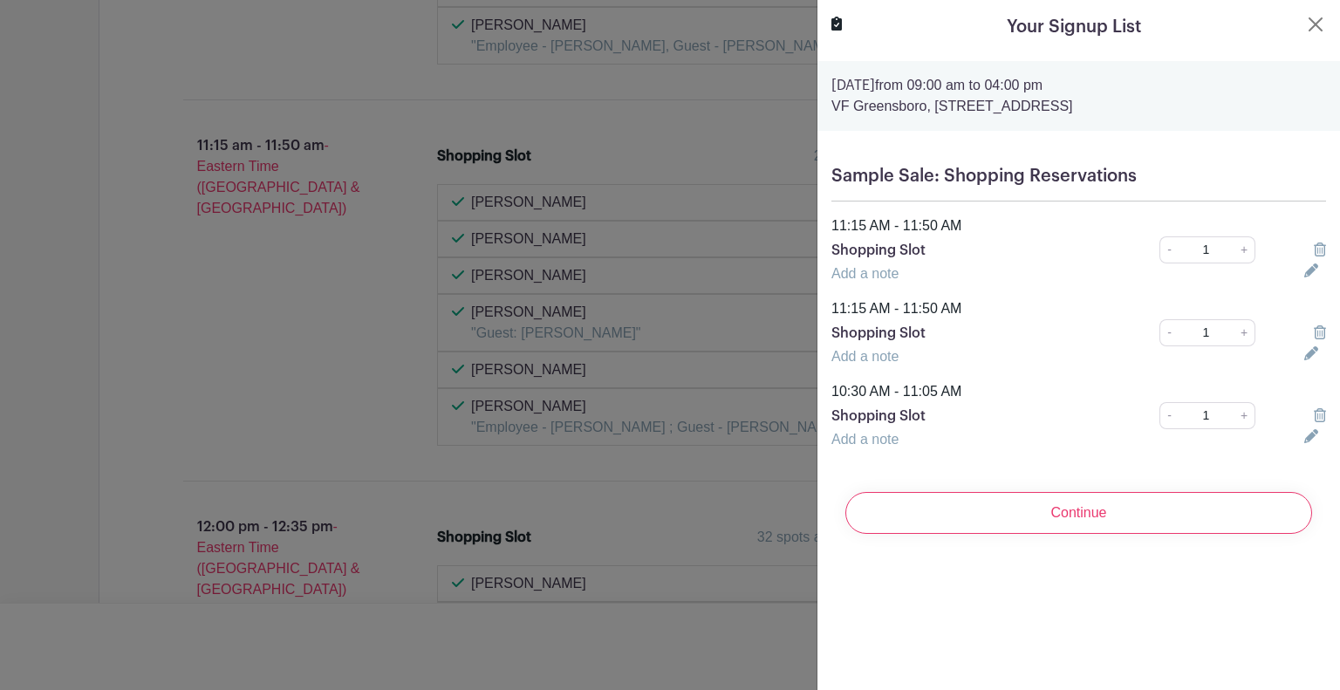
click at [1314, 410] on icon at bounding box center [1320, 415] width 12 height 14
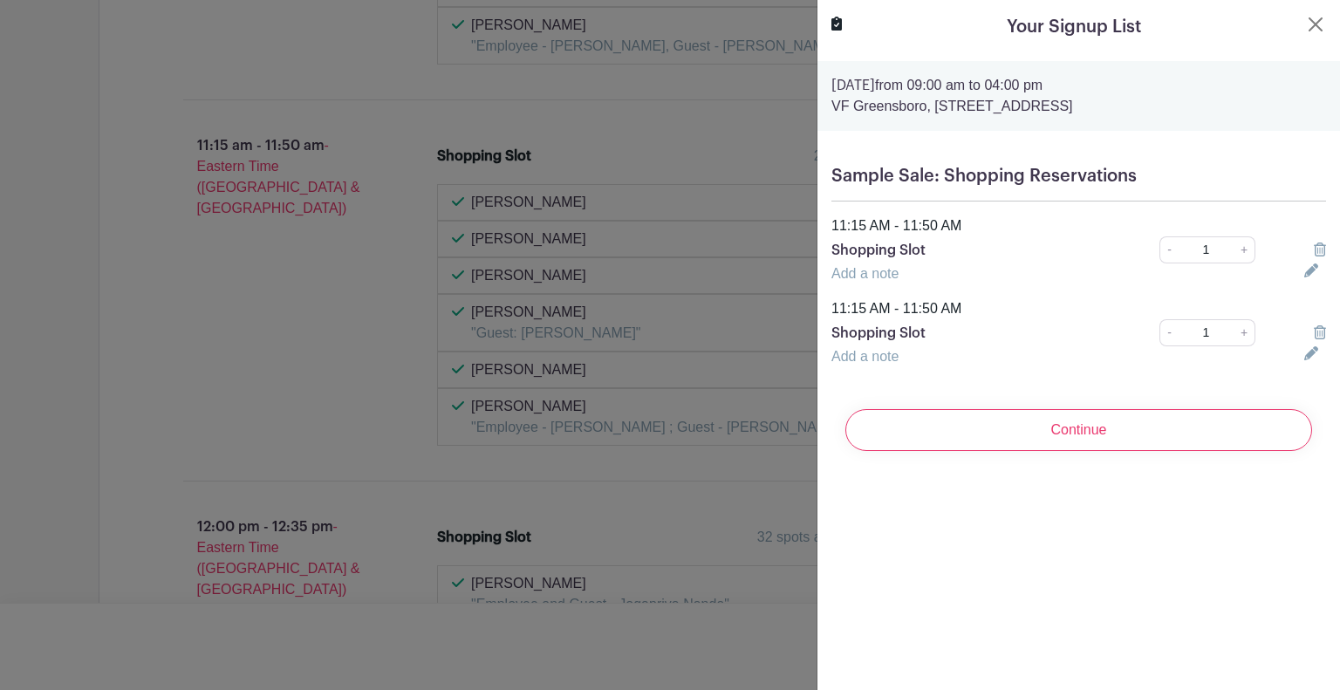
click at [1314, 327] on icon at bounding box center [1320, 333] width 12 height 14
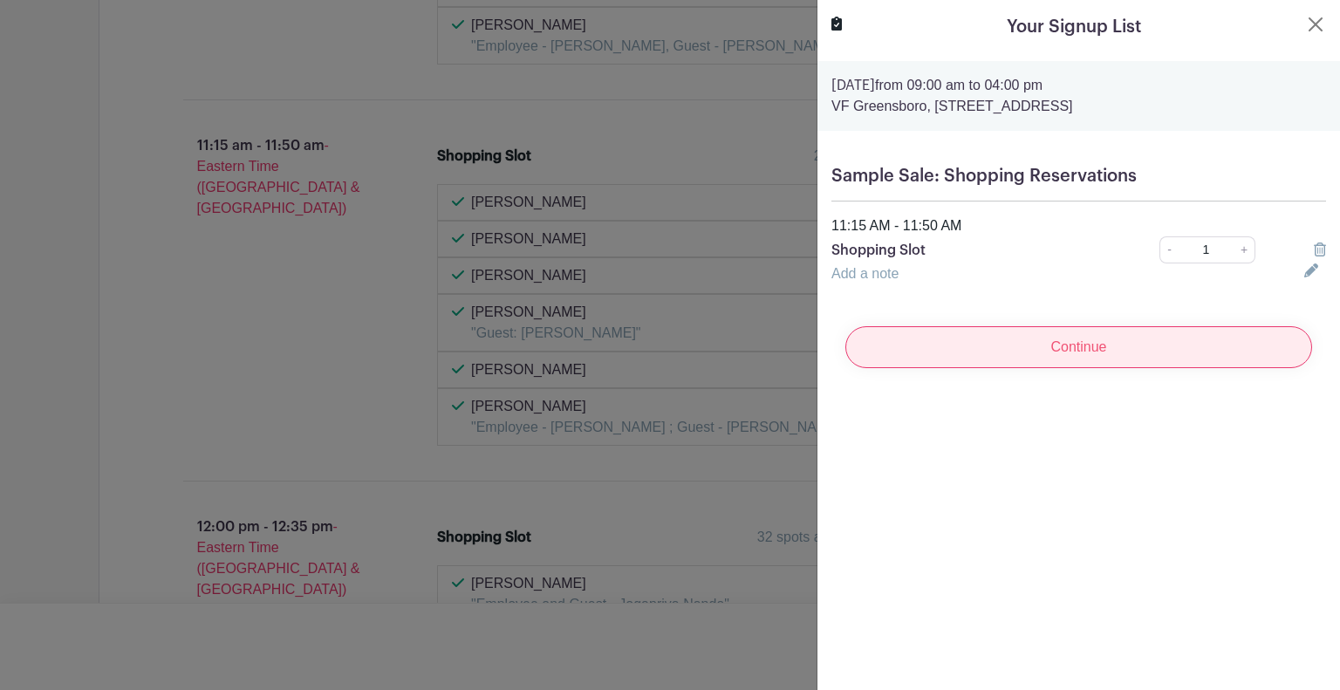
click at [1150, 353] on input "Continue" at bounding box center [1079, 347] width 467 height 42
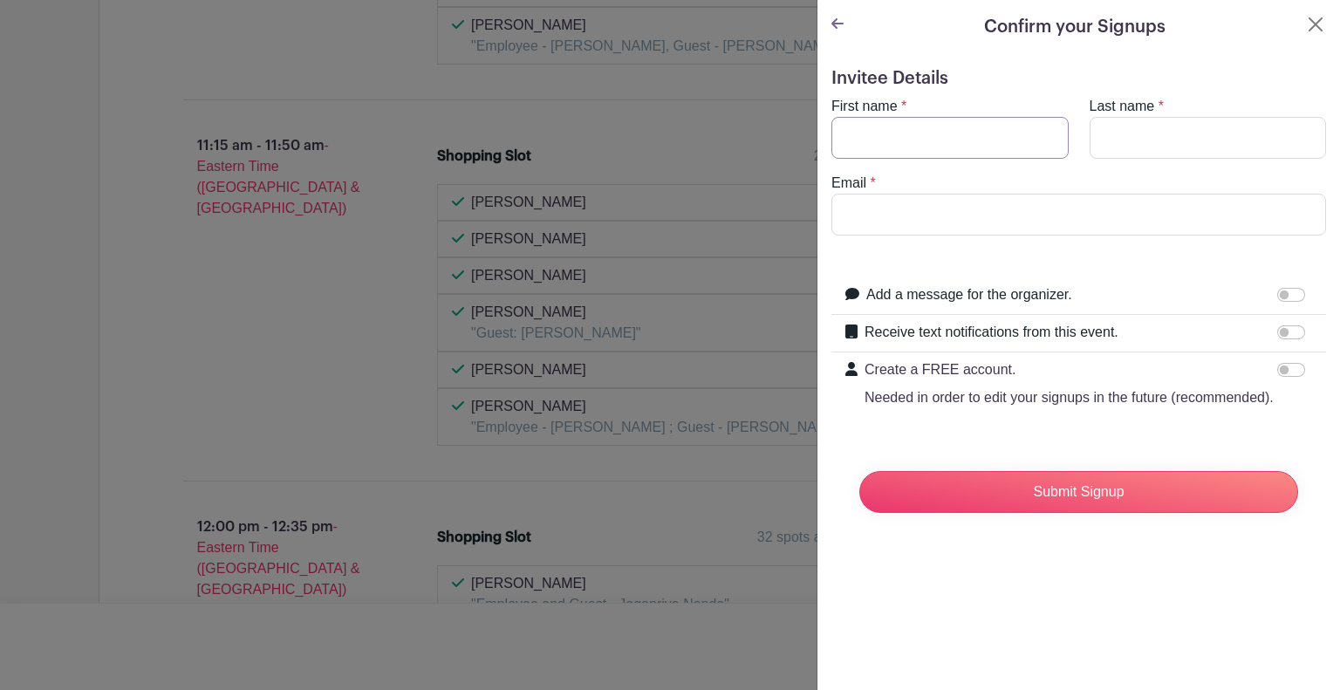
click at [963, 135] on input "First name" at bounding box center [950, 138] width 237 height 42
type input "[PERSON_NAME]"
click at [1095, 138] on input "Last name" at bounding box center [1208, 138] width 237 height 42
type input "[PERSON_NAME]"
click at [1040, 212] on input "Email" at bounding box center [1079, 215] width 495 height 42
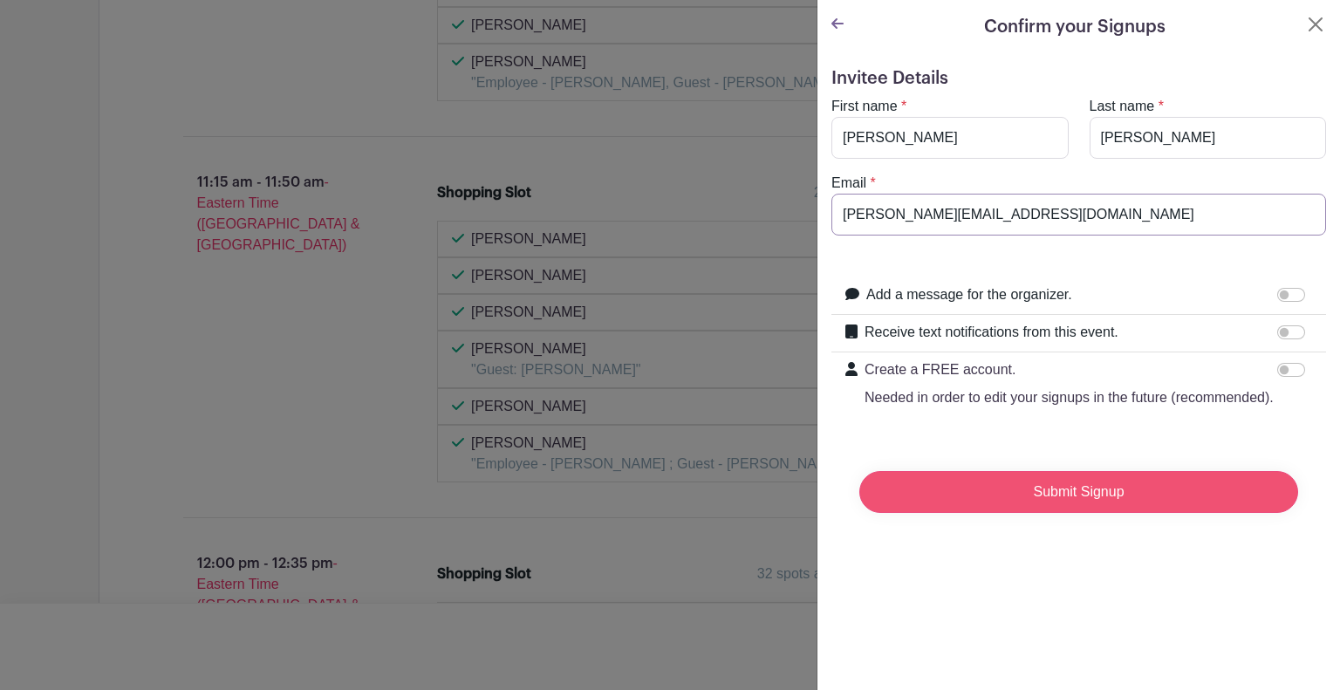
type input "[PERSON_NAME][EMAIL_ADDRESS][DOMAIN_NAME]"
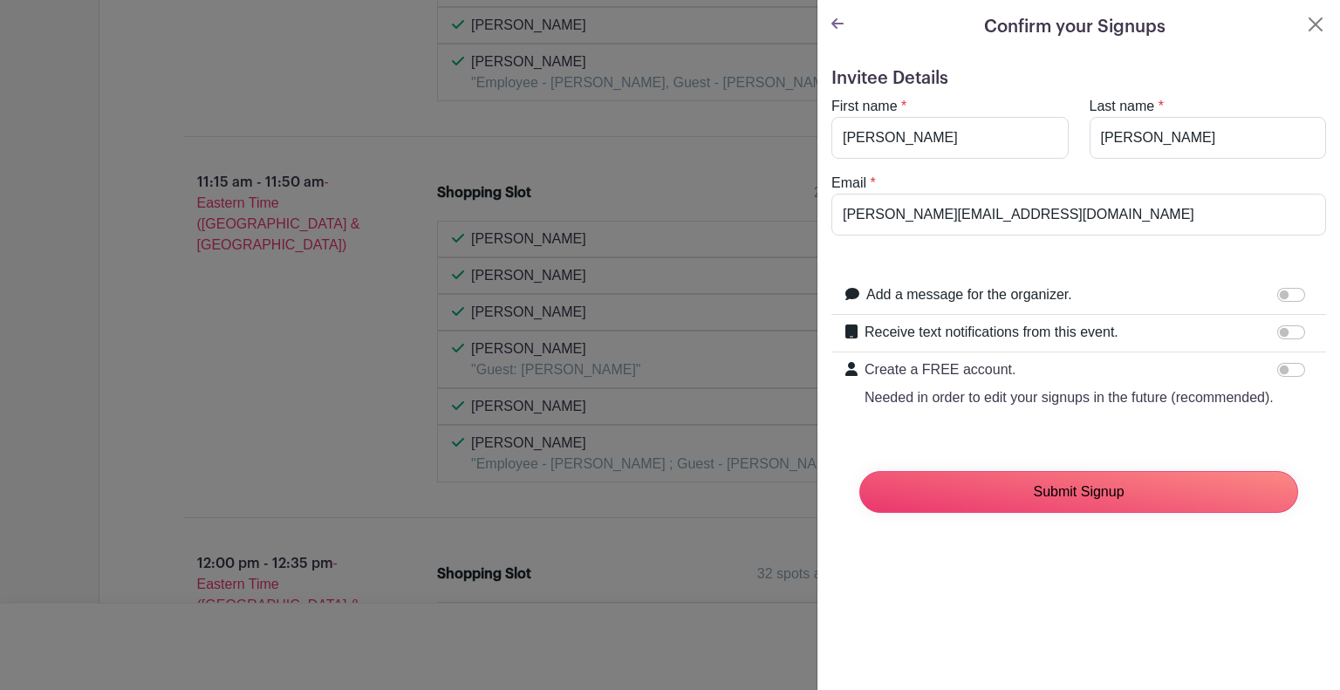
click at [1031, 509] on input "Submit Signup" at bounding box center [1079, 492] width 439 height 42
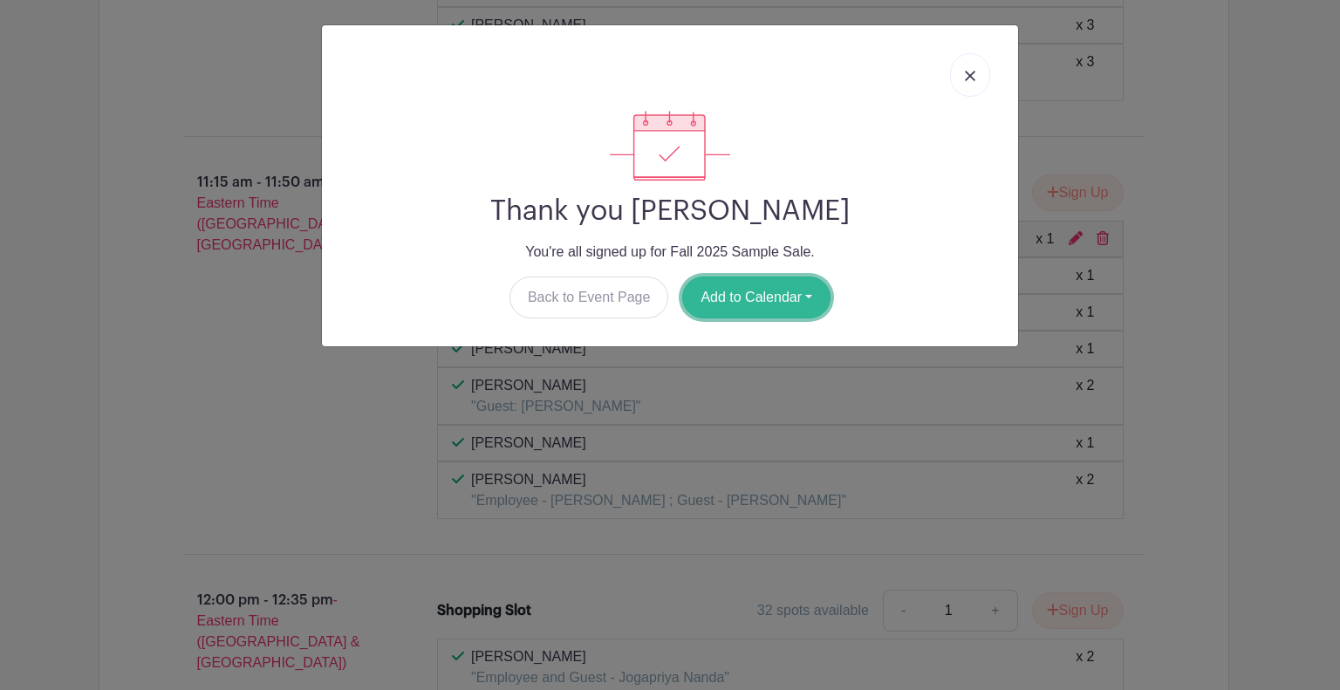
click at [744, 296] on button "Add to Calendar" at bounding box center [756, 298] width 148 height 42
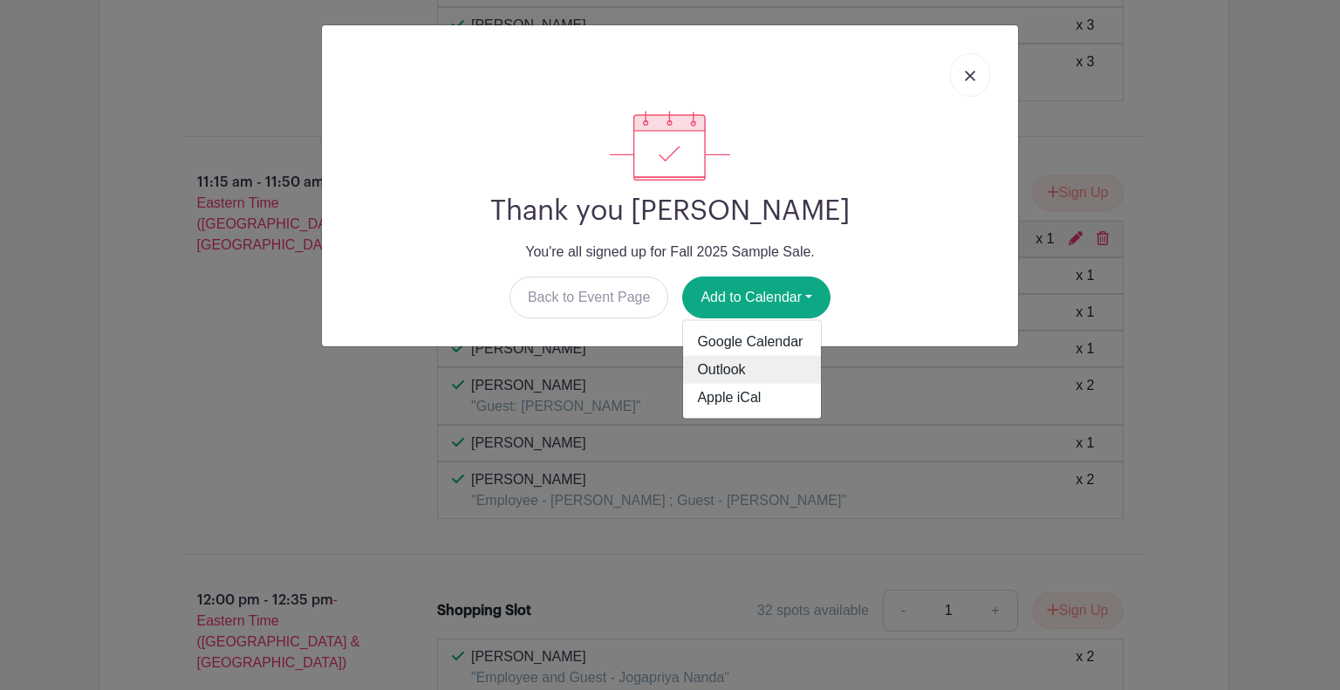
click at [730, 367] on link "Outlook" at bounding box center [752, 370] width 138 height 28
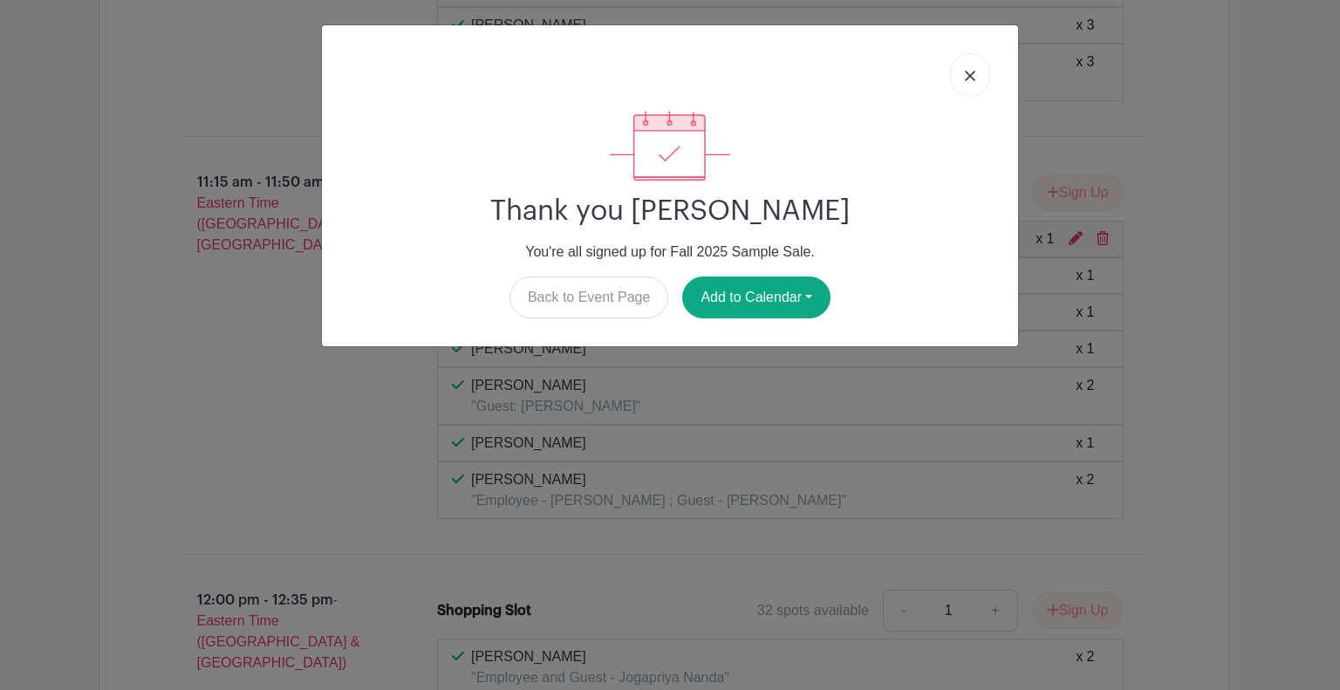
click at [967, 72] on img at bounding box center [970, 76] width 10 height 10
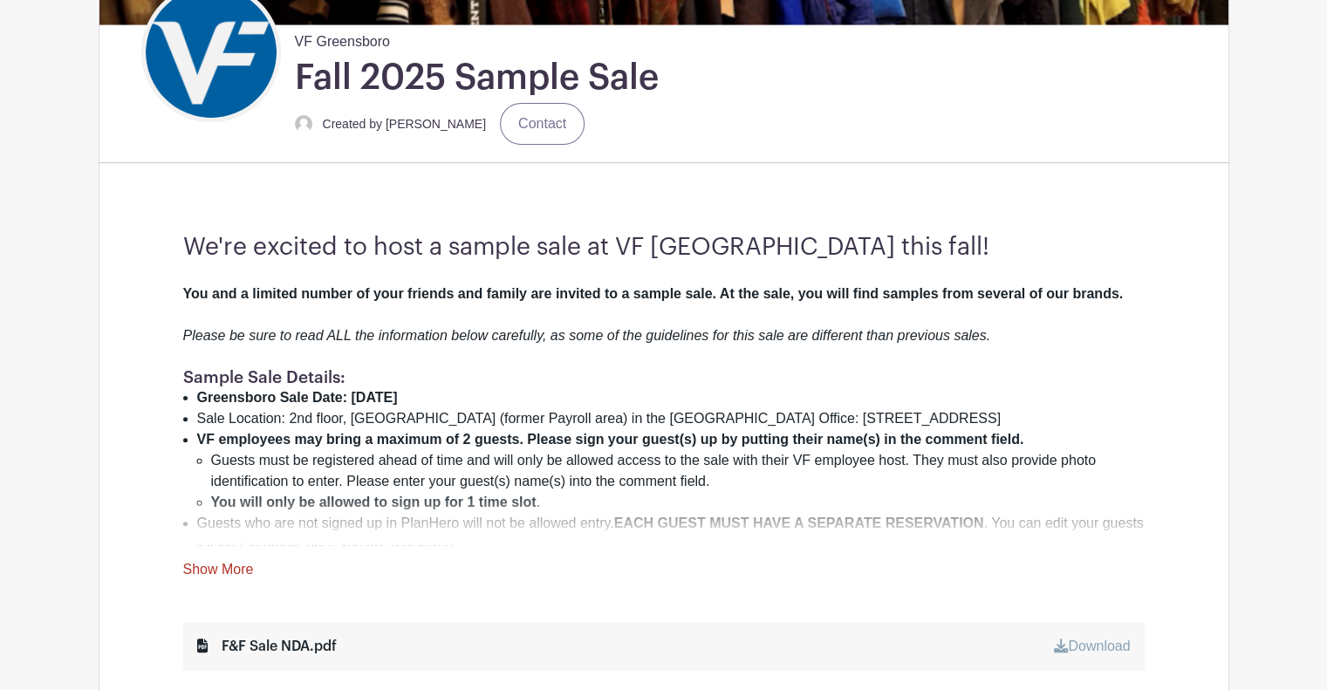
scroll to position [532, 0]
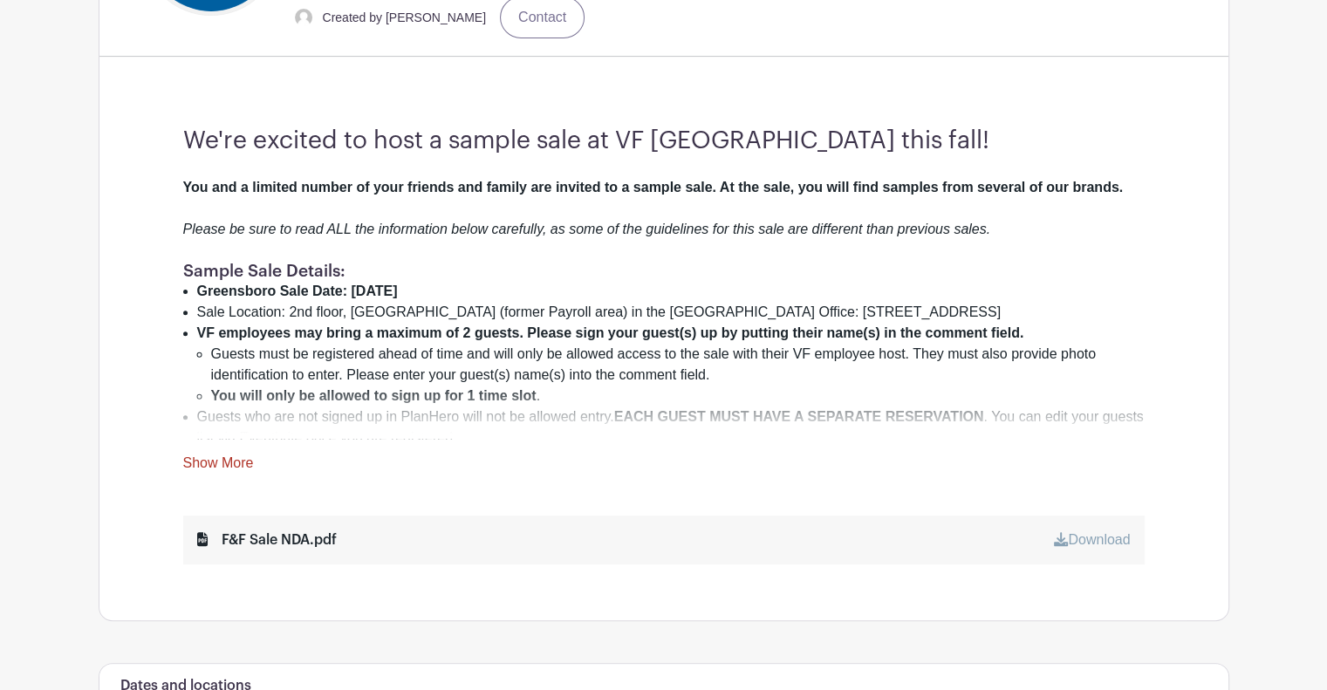
click at [241, 464] on link "Show More" at bounding box center [218, 467] width 71 height 22
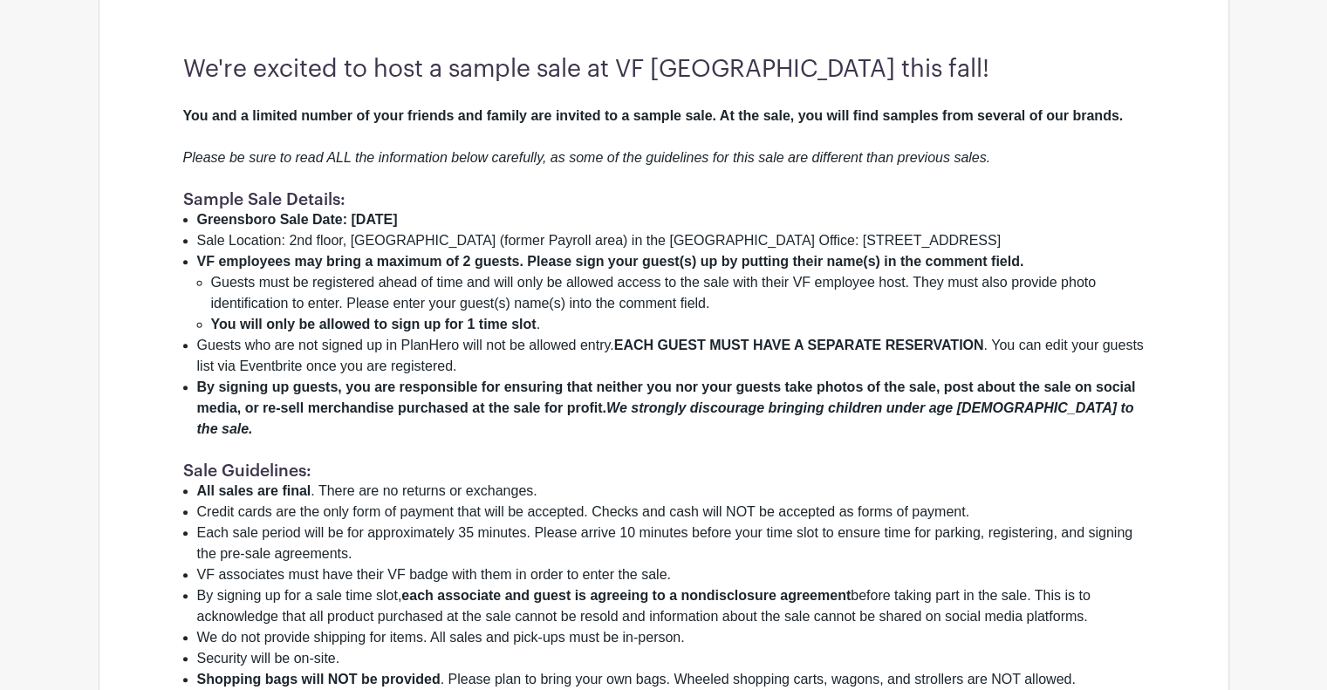
scroll to position [372, 0]
